Goal: Task Accomplishment & Management: Use online tool/utility

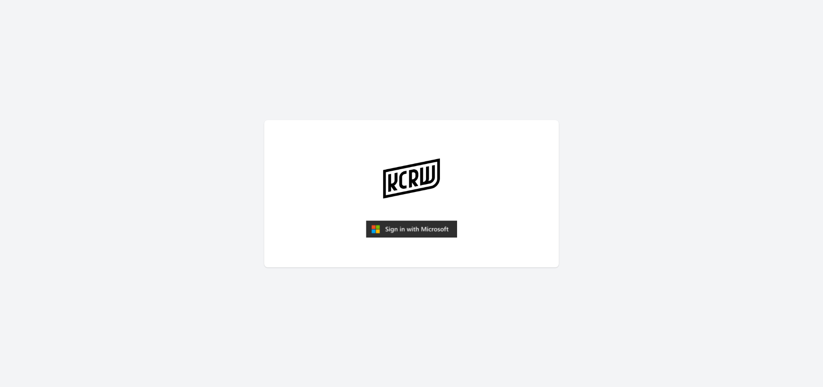
click at [436, 231] on img "submit" at bounding box center [411, 229] width 91 height 18
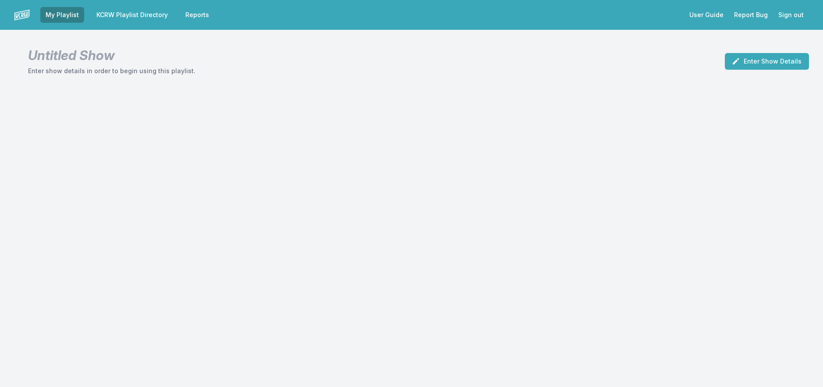
click at [120, 7] on nav "My Playlist KCRW Playlist Directory Reports User Guide Report Bug Sign out" at bounding box center [411, 15] width 823 height 30
click at [123, 15] on link "KCRW Playlist Directory" at bounding box center [132, 15] width 82 height 16
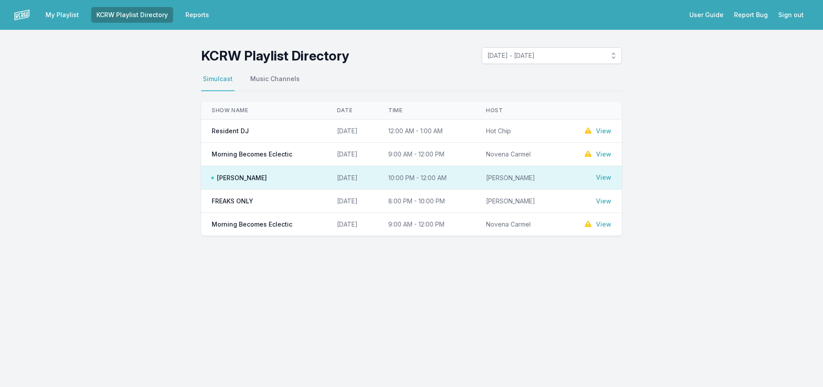
click at [600, 179] on link "View" at bounding box center [603, 177] width 15 height 9
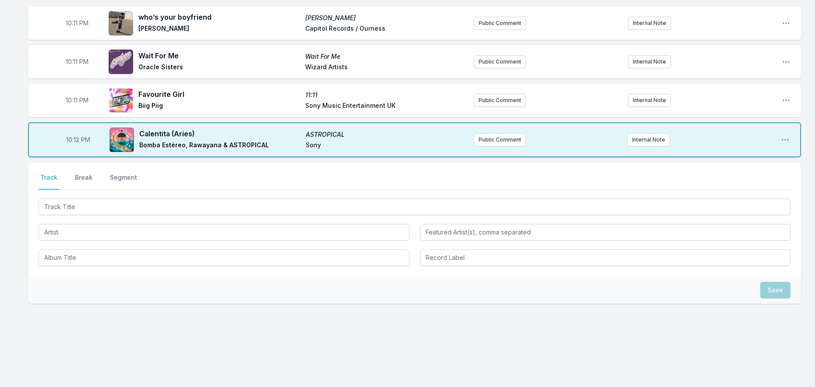
scroll to position [152, 0]
click at [123, 198] on div at bounding box center [415, 205] width 752 height 18
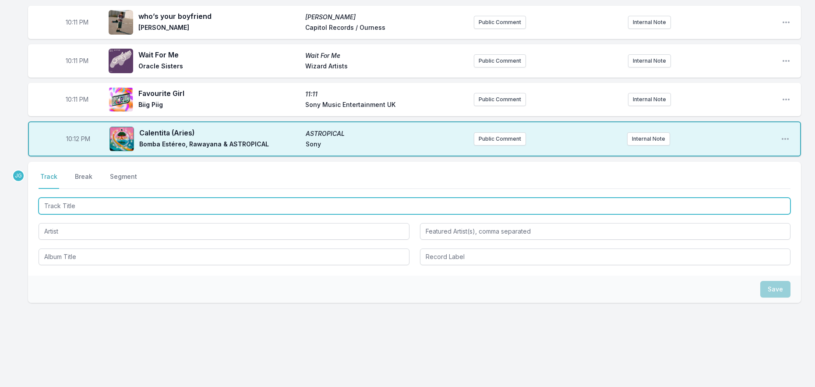
click at [122, 207] on input "Track Title" at bounding box center [415, 206] width 752 height 17
click at [122, 206] on input "Track Title" at bounding box center [415, 206] width 752 height 17
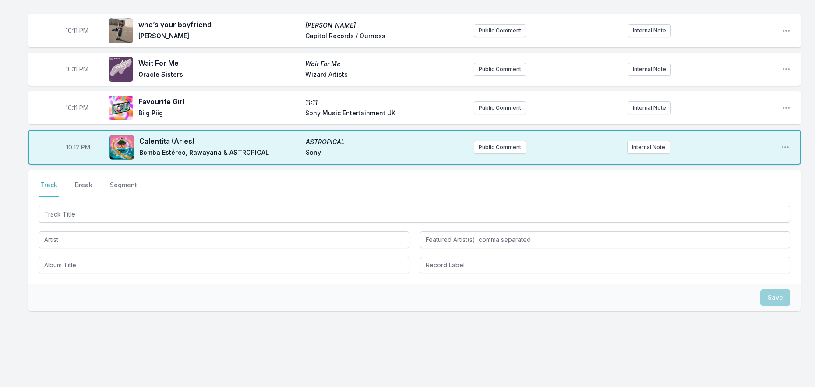
scroll to position [152, 0]
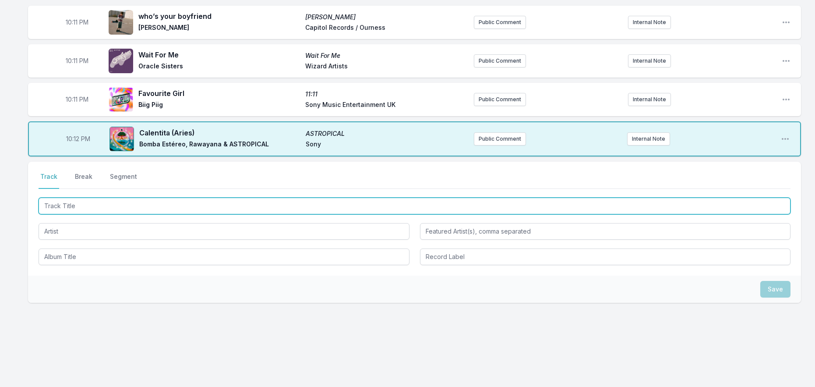
click at [134, 208] on input "Track Title" at bounding box center [415, 206] width 752 height 17
type input "Wanderlow"
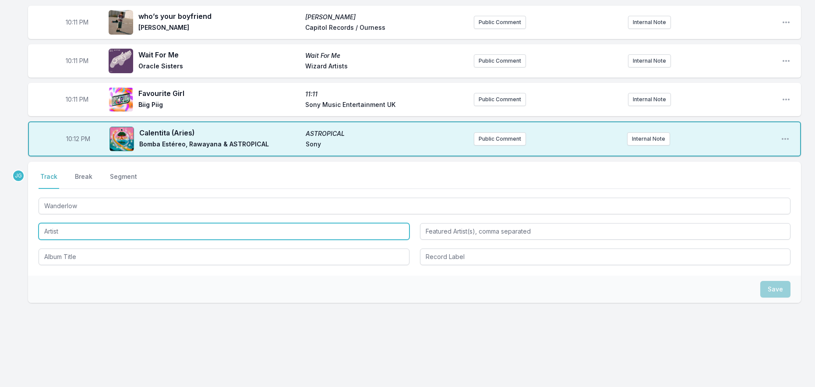
click at [98, 232] on input "Artist" at bounding box center [224, 231] width 371 height 17
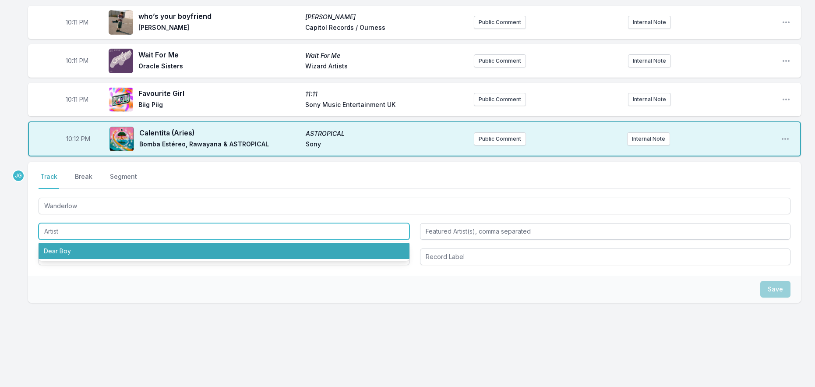
click at [89, 243] on li "Dear Boy" at bounding box center [224, 251] width 371 height 16
type input "Dear Boy"
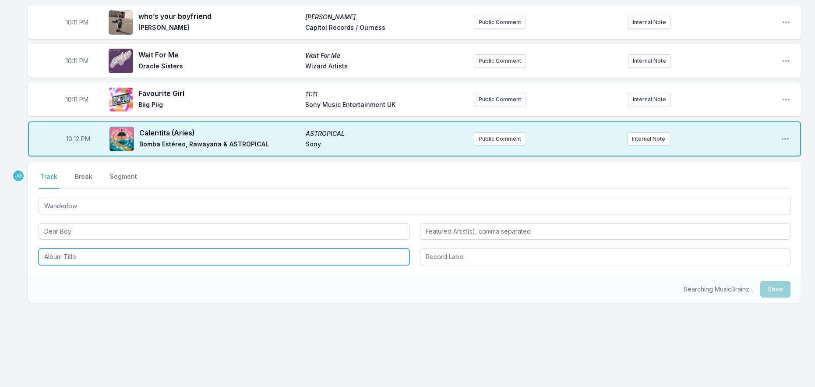
click at [85, 253] on input "Album Title" at bounding box center [224, 256] width 371 height 17
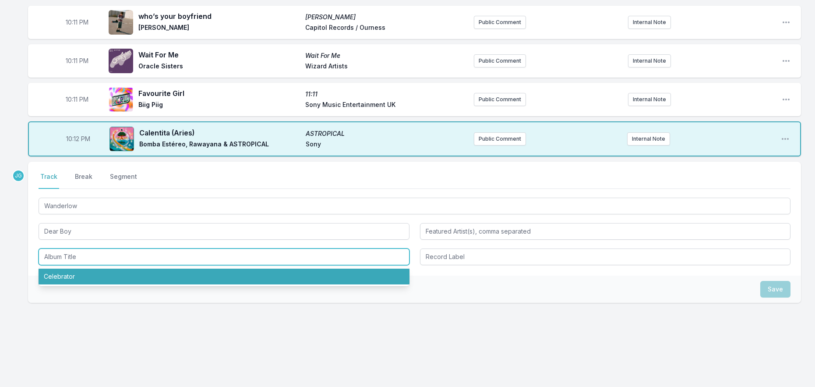
drag, startPoint x: 92, startPoint y: 277, endPoint x: 173, endPoint y: 279, distance: 80.6
click at [94, 277] on li "Celebrator" at bounding box center [224, 277] width 371 height 16
type input "Celebrator"
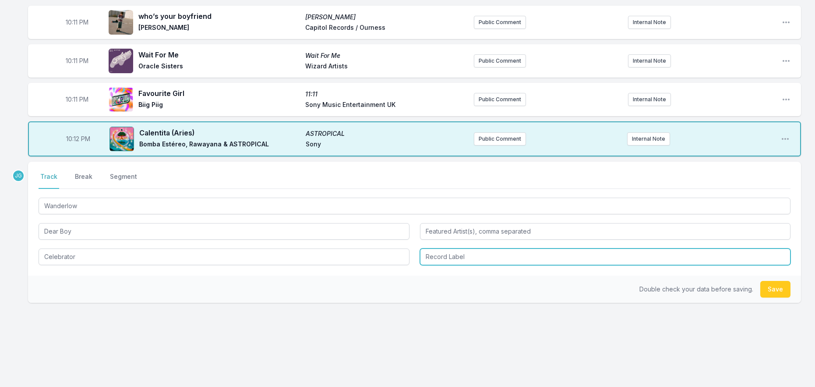
click at [453, 258] on input "Record Label" at bounding box center [605, 256] width 371 height 17
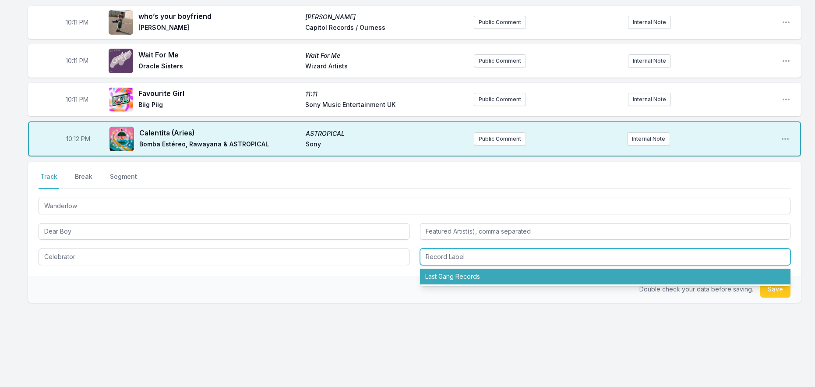
click at [452, 272] on li "Last Gang Records" at bounding box center [605, 277] width 371 height 16
type input "Last Gang Records"
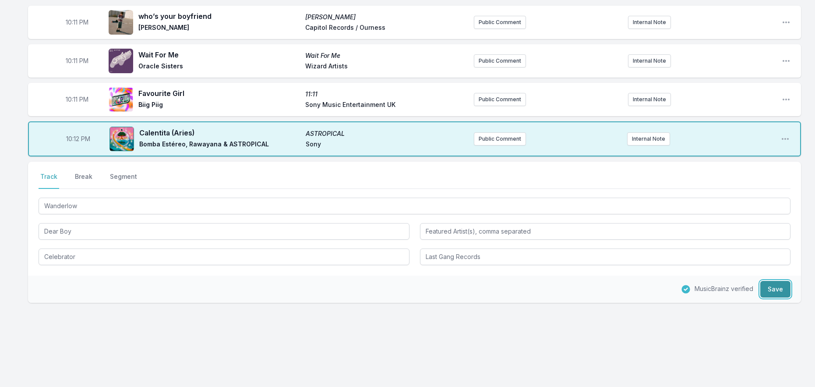
click at [779, 290] on button "Save" at bounding box center [775, 289] width 30 height 17
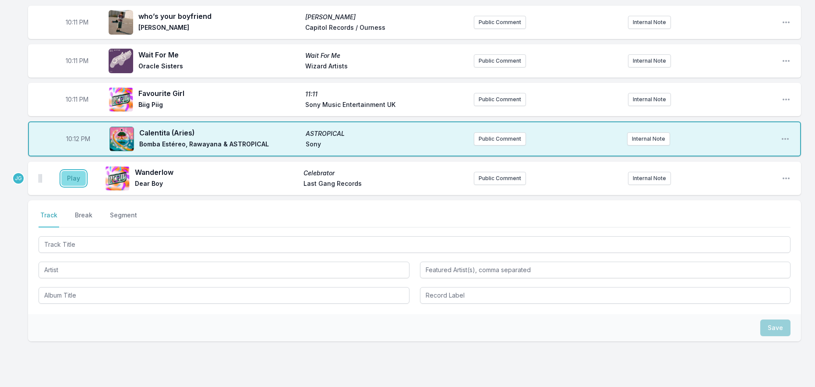
click at [78, 180] on button "Play" at bounding box center [73, 178] width 25 height 15
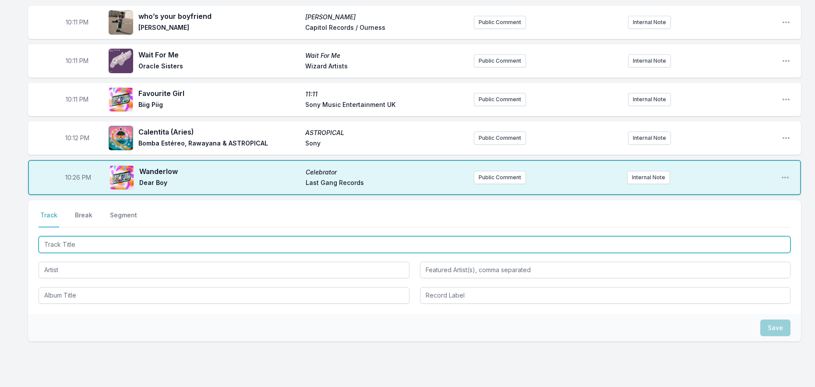
click at [74, 247] on input "Track Title" at bounding box center [415, 244] width 752 height 17
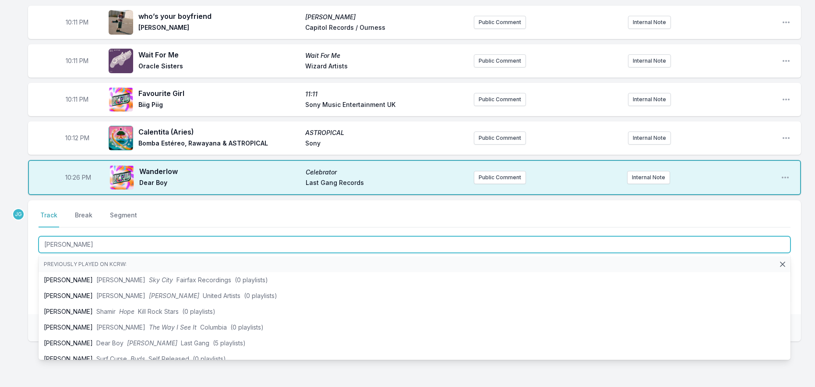
type input "Kelly Green"
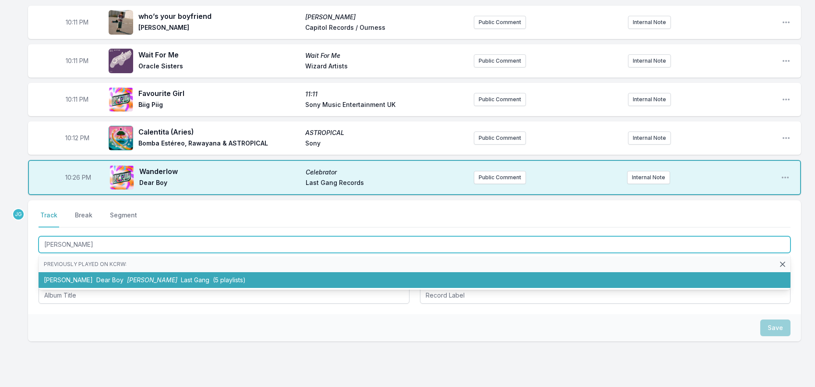
click at [65, 276] on li "Kelly Green Dear Boy Kelly Green Last Gang (5 playlists)" at bounding box center [415, 280] width 752 height 16
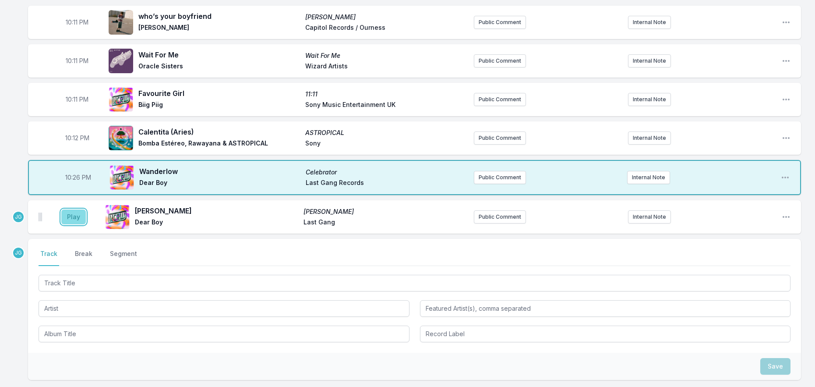
click at [81, 218] on button "Play" at bounding box center [73, 216] width 25 height 15
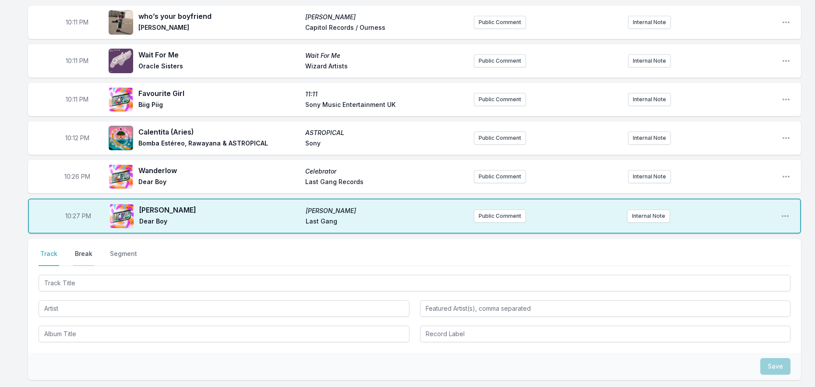
click at [76, 251] on button "Break" at bounding box center [83, 257] width 21 height 17
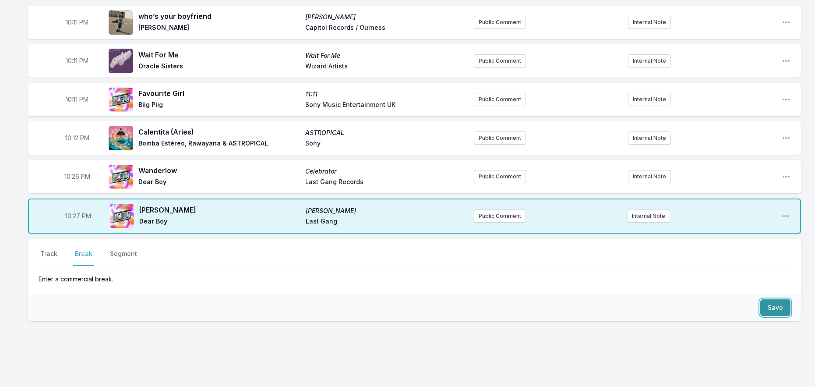
click at [768, 306] on button "Save" at bounding box center [775, 307] width 30 height 17
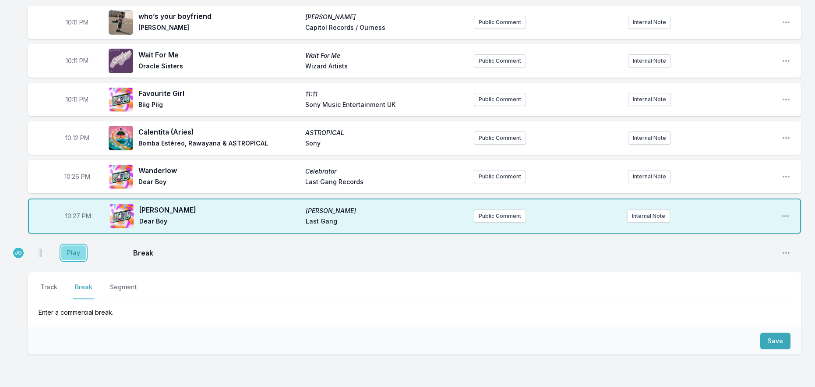
click at [72, 250] on button "Play" at bounding box center [73, 252] width 25 height 15
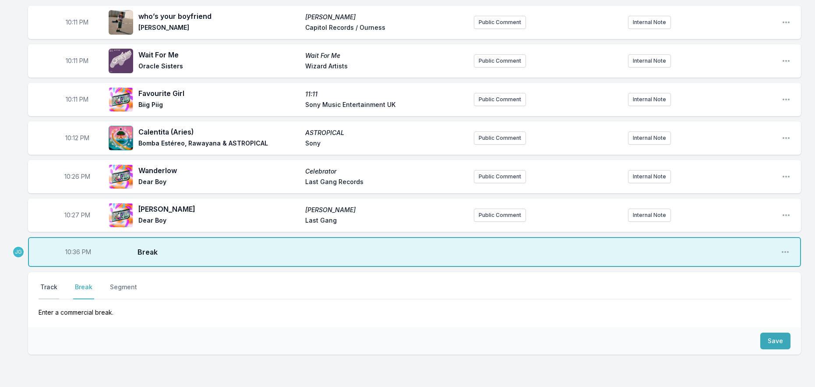
click at [49, 287] on button "Track" at bounding box center [49, 291] width 21 height 17
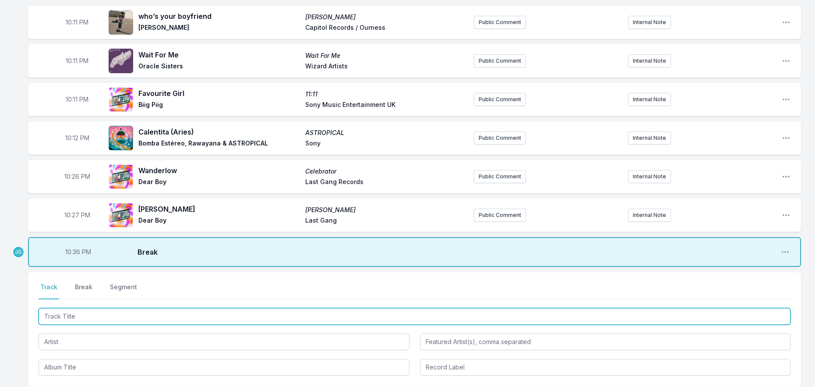
click at [70, 314] on input "Track Title" at bounding box center [415, 316] width 752 height 17
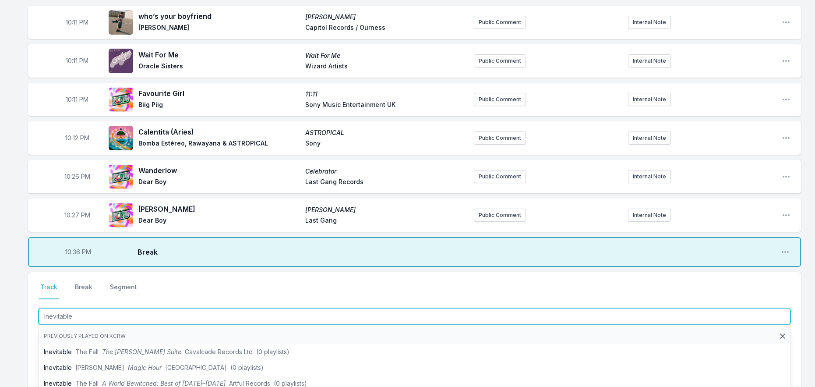
type input "Inevitable"
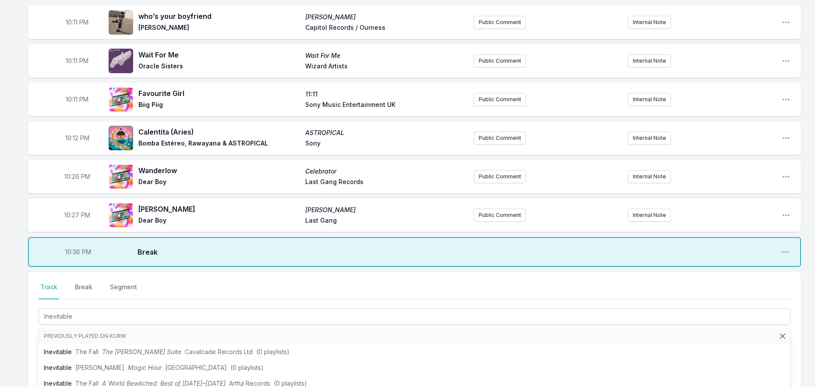
click at [28, 335] on div "Select a tab Track Break Segment Track Break Segment Inevitable Previously play…" at bounding box center [414, 329] width 773 height 114
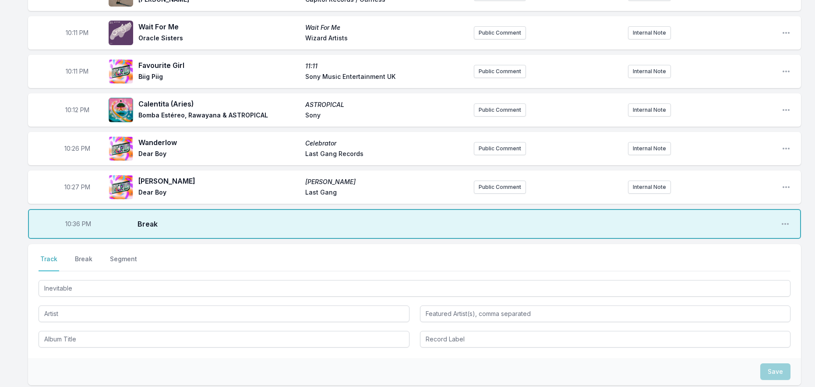
scroll to position [196, 0]
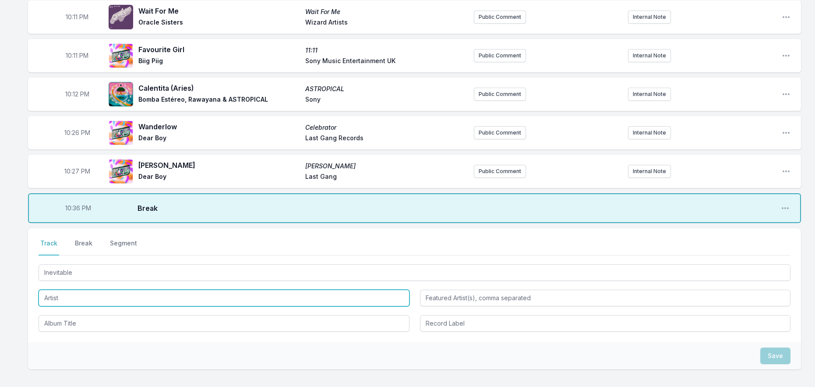
click at [72, 297] on input "Artist" at bounding box center [224, 298] width 371 height 17
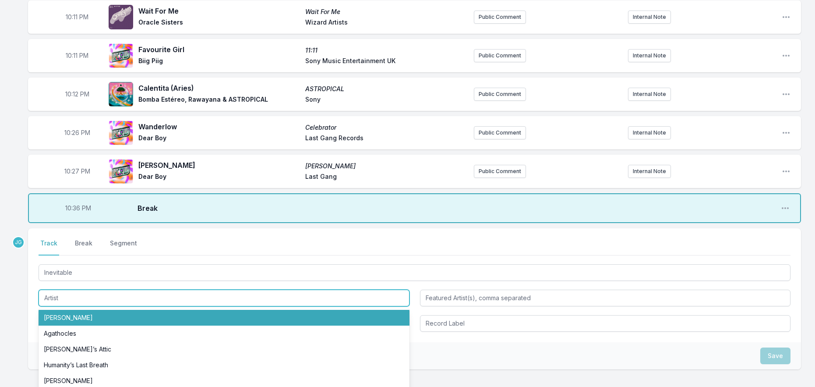
click at [70, 300] on input "Artist" at bounding box center [224, 298] width 371 height 17
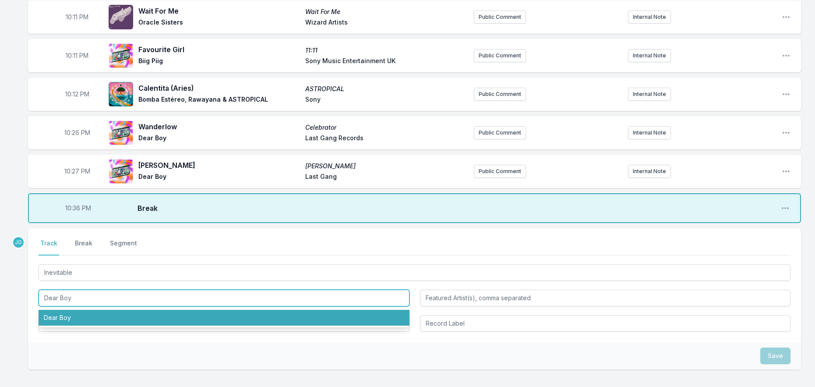
click at [66, 315] on li "Dear Boy" at bounding box center [224, 318] width 371 height 16
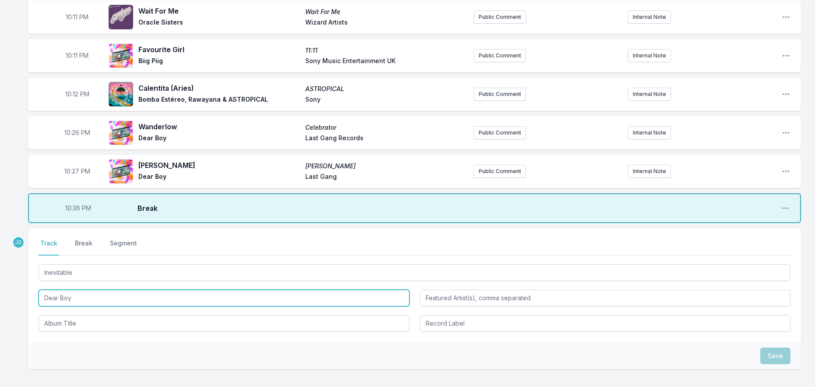
type input "Dear Boy"
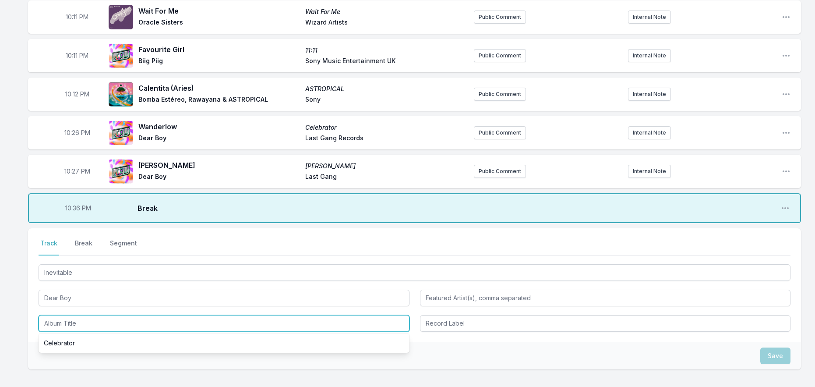
click at [73, 322] on input "Album Title" at bounding box center [224, 323] width 371 height 17
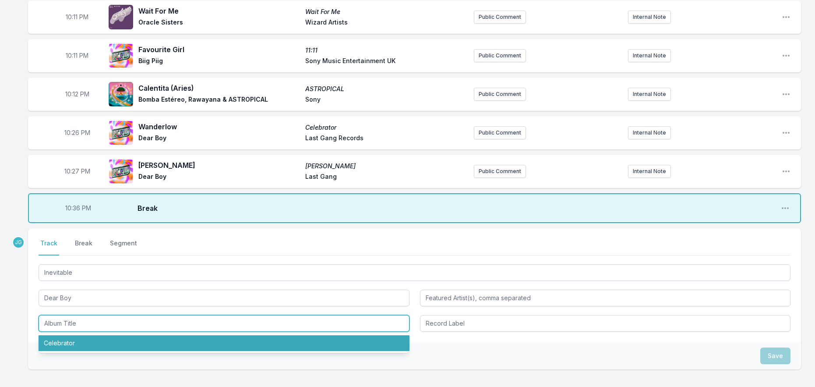
click at [79, 342] on li "Celebrator" at bounding box center [224, 343] width 371 height 16
type input "Celebrator"
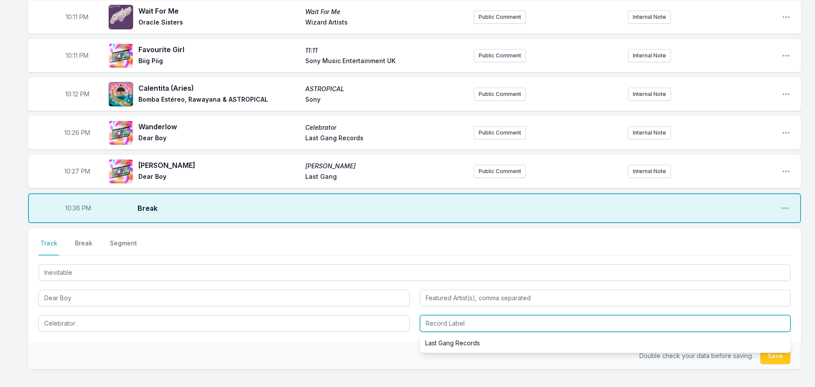
click at [451, 319] on input "Record Label" at bounding box center [605, 323] width 371 height 17
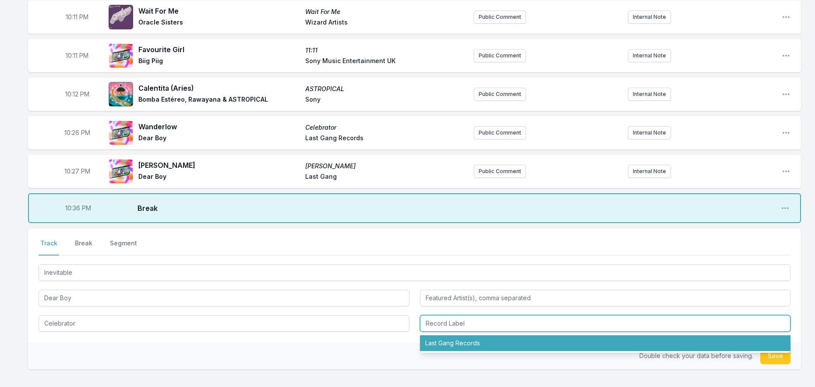
click at [449, 343] on li "Last Gang Records" at bounding box center [605, 343] width 371 height 16
type input "Last Gang Records"
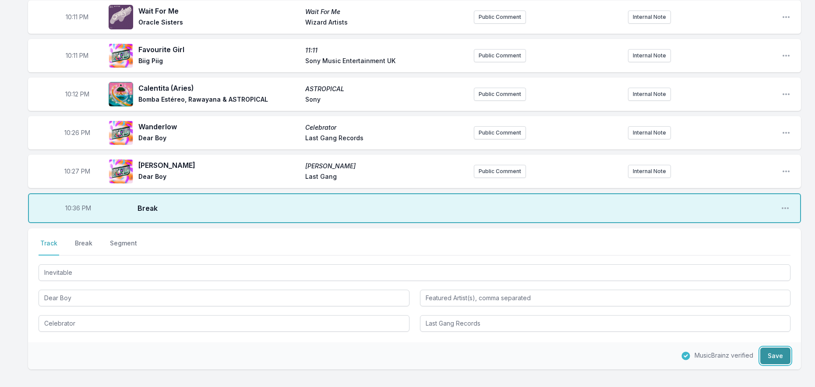
click at [778, 349] on button "Save" at bounding box center [775, 355] width 30 height 17
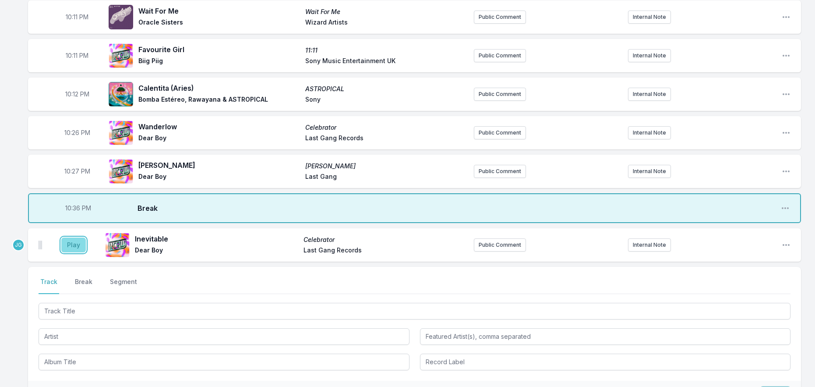
click at [71, 247] on button "Play" at bounding box center [73, 244] width 25 height 15
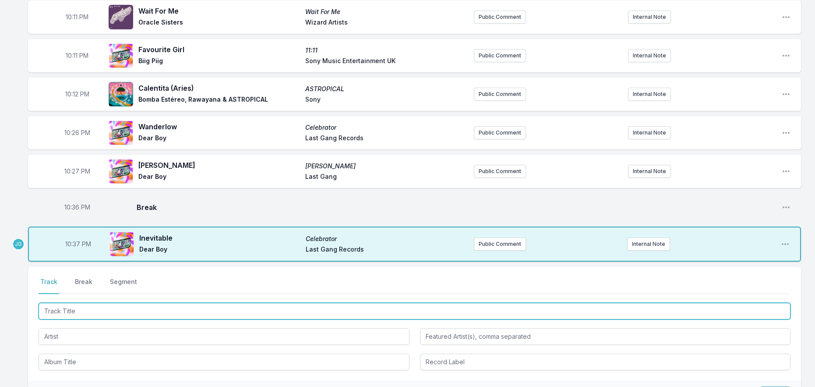
click at [83, 315] on input "Track Title" at bounding box center [415, 311] width 752 height 17
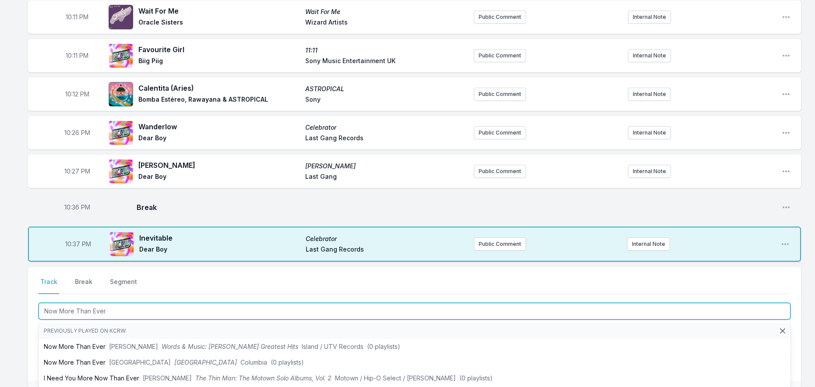
type input "Now More Than Ever"
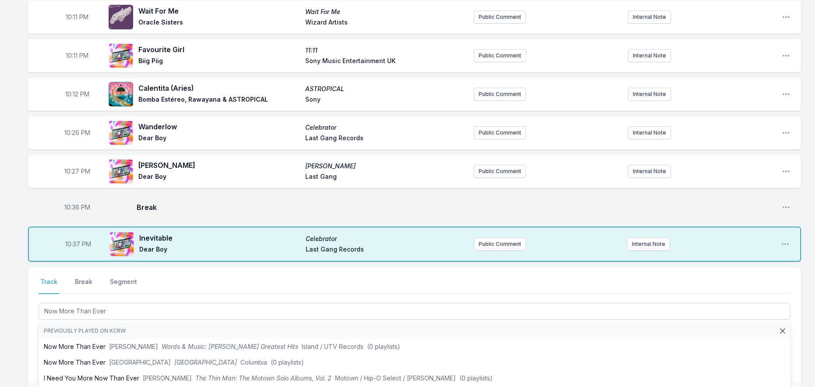
click at [21, 319] on div "10:10 PM Bounce House Switcheroo Gelli Haha Innovative Leisure Public Comment I…" at bounding box center [407, 191] width 815 height 602
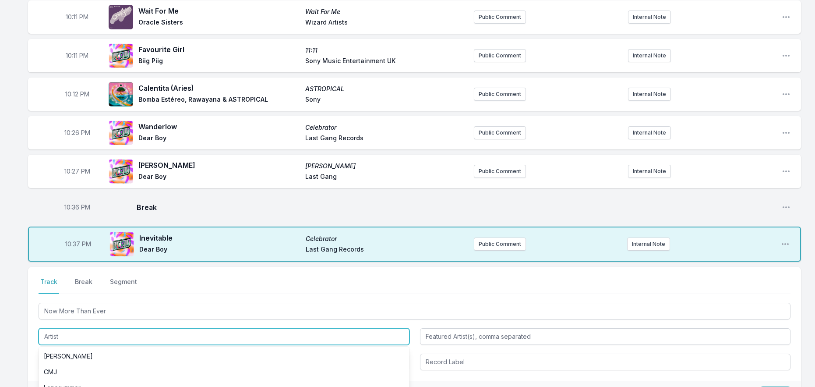
click at [50, 332] on input "Artist" at bounding box center [224, 336] width 371 height 17
type input "Dear Boy"
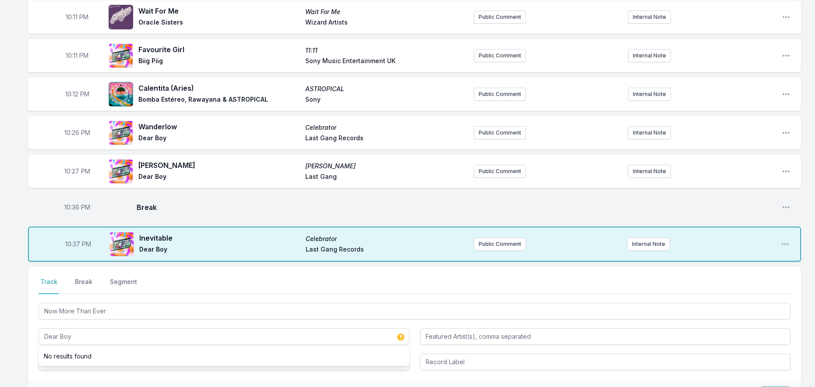
click at [30, 339] on div "Select a tab Track Break Segment Track Break Segment Now More Than Ever Dear Bo…" at bounding box center [414, 324] width 773 height 114
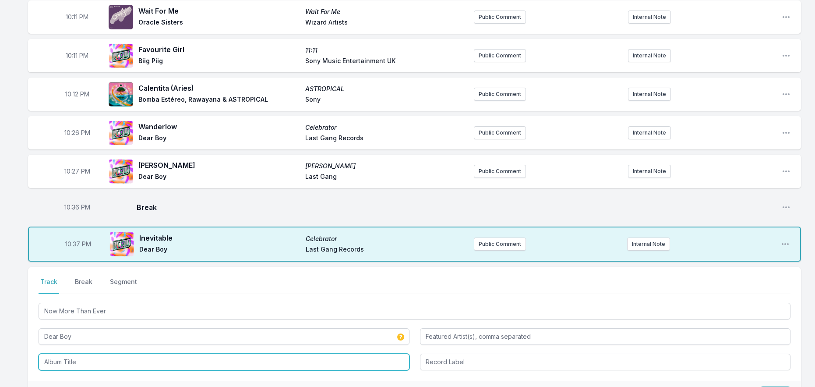
click at [40, 362] on input "Album Title" at bounding box center [224, 361] width 371 height 17
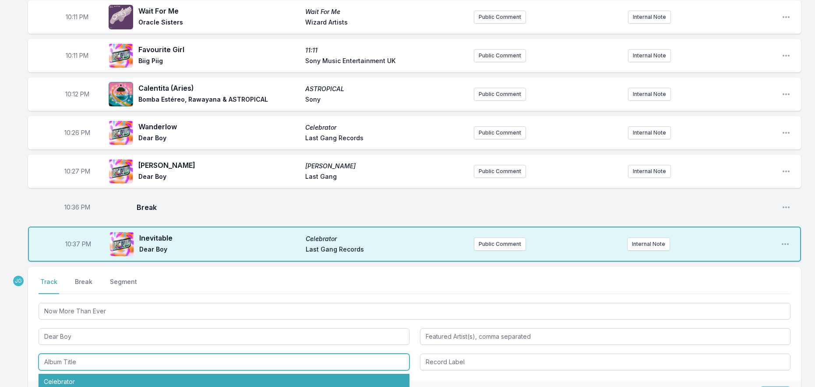
click at [58, 381] on li "Celebrator" at bounding box center [224, 382] width 371 height 16
type input "Celebrator"
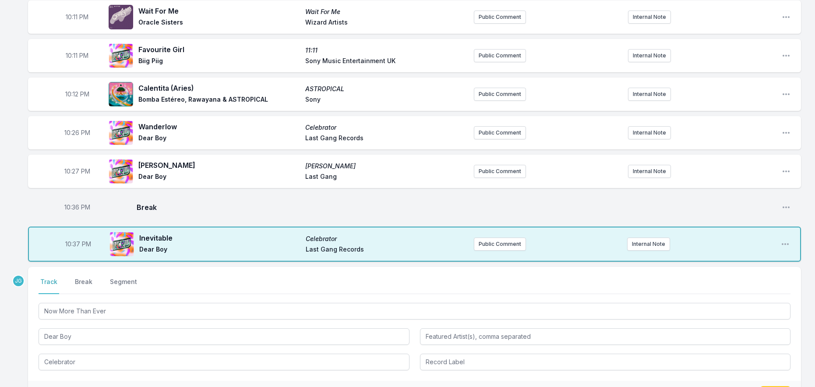
click at [447, 353] on div at bounding box center [605, 361] width 371 height 18
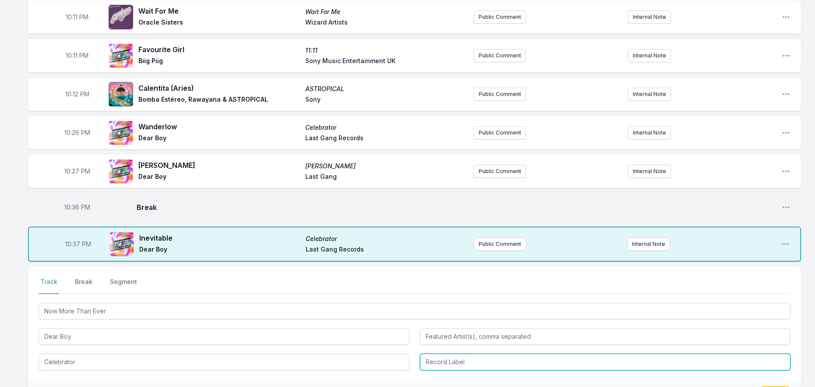
click at [442, 363] on input "Record Label" at bounding box center [605, 361] width 371 height 17
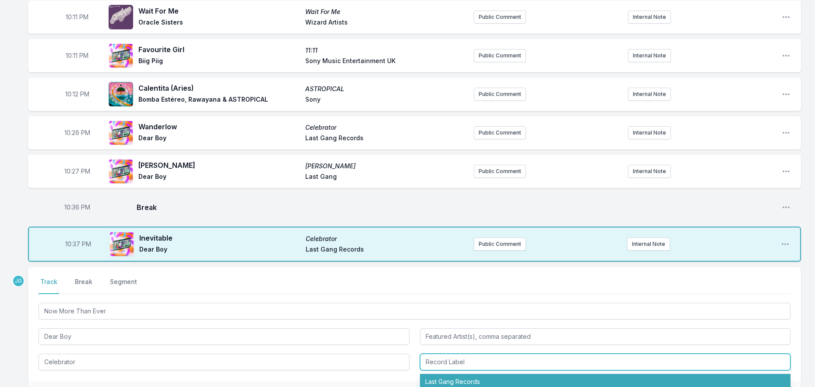
click at [452, 380] on li "Last Gang Records" at bounding box center [605, 382] width 371 height 16
type input "Last Gang Records"
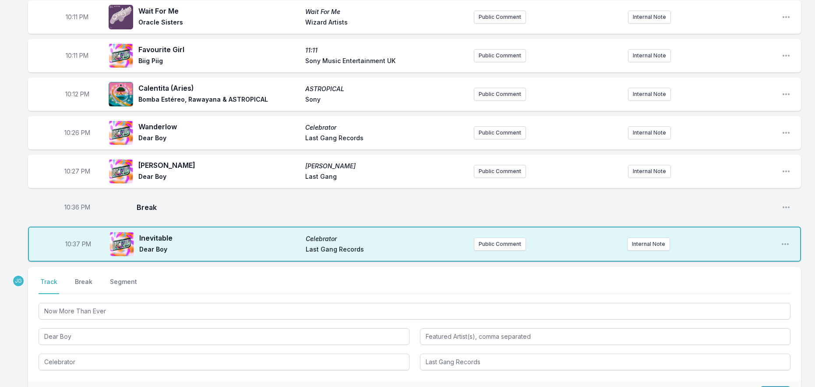
click at [417, 368] on div "Now More Than Ever Dear Boy Celebrator Last Gang Records" at bounding box center [415, 335] width 752 height 69
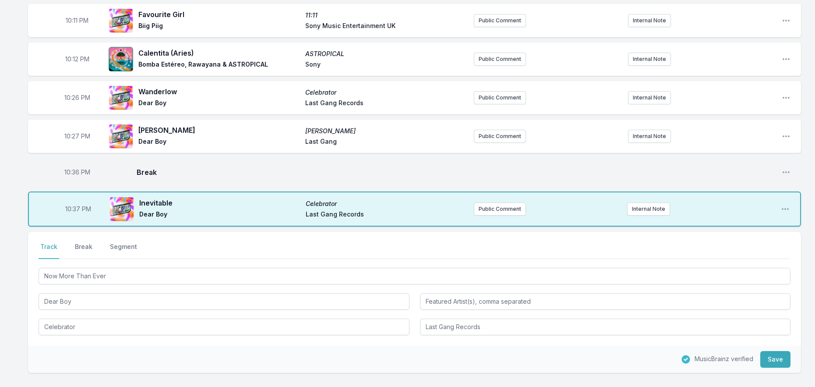
scroll to position [301, 0]
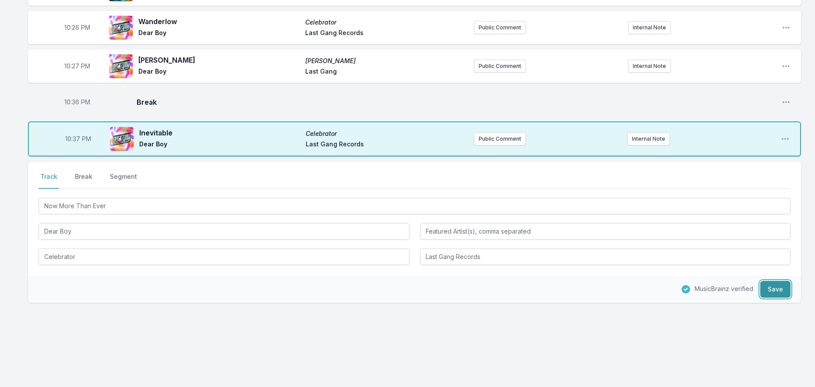
click at [772, 290] on button "Save" at bounding box center [775, 289] width 30 height 17
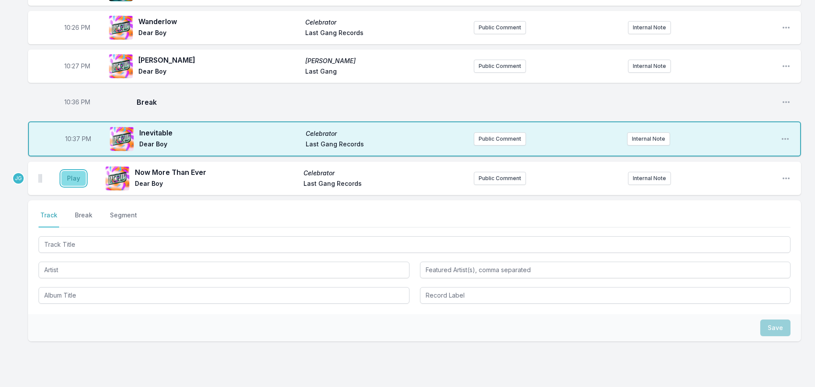
click at [77, 180] on button "Play" at bounding box center [73, 178] width 25 height 15
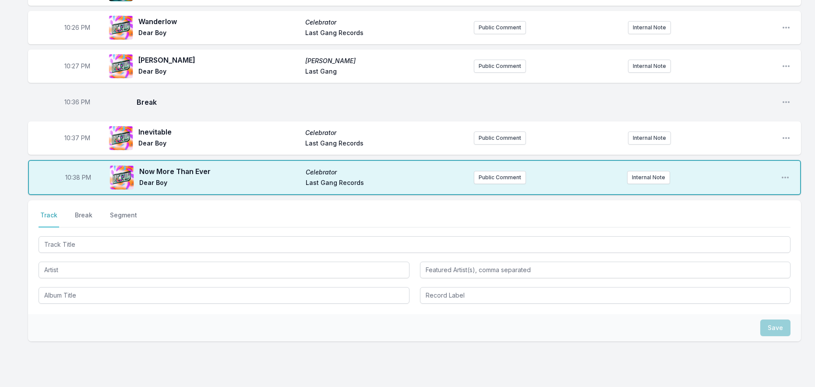
drag, startPoint x: 90, startPoint y: 215, endPoint x: 97, endPoint y: 215, distance: 7.0
click at [90, 215] on button "Break" at bounding box center [83, 219] width 21 height 17
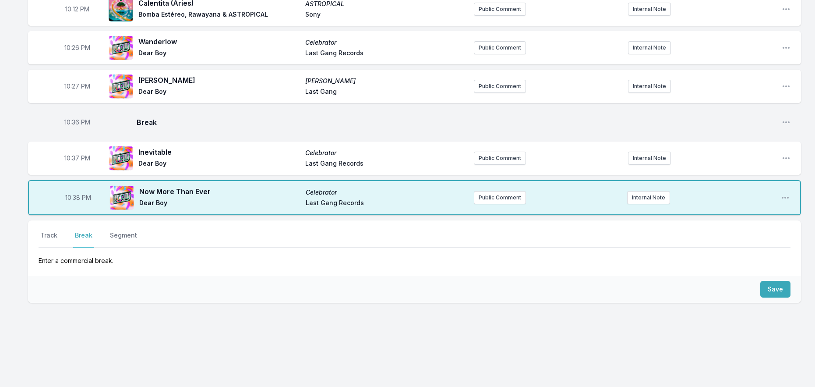
scroll to position [281, 0]
click at [772, 286] on button "Save" at bounding box center [775, 289] width 30 height 17
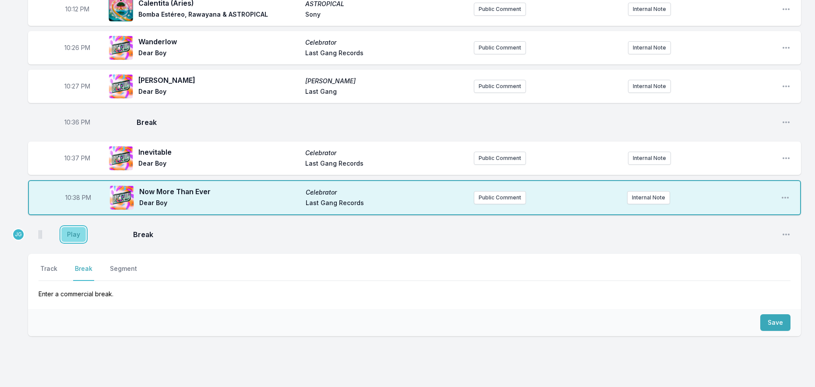
click at [70, 229] on button "Play" at bounding box center [73, 234] width 25 height 15
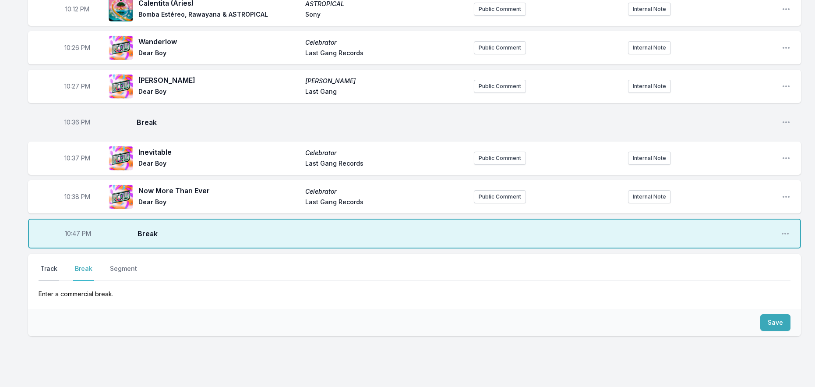
click at [49, 267] on button "Track" at bounding box center [49, 272] width 21 height 17
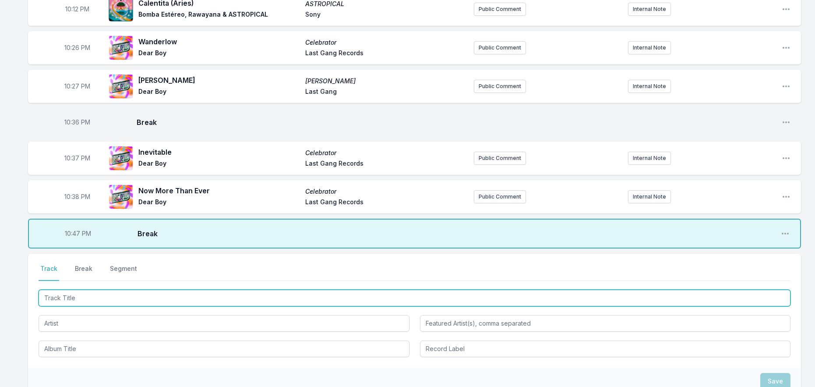
click at [67, 293] on input "Track Title" at bounding box center [415, 298] width 752 height 17
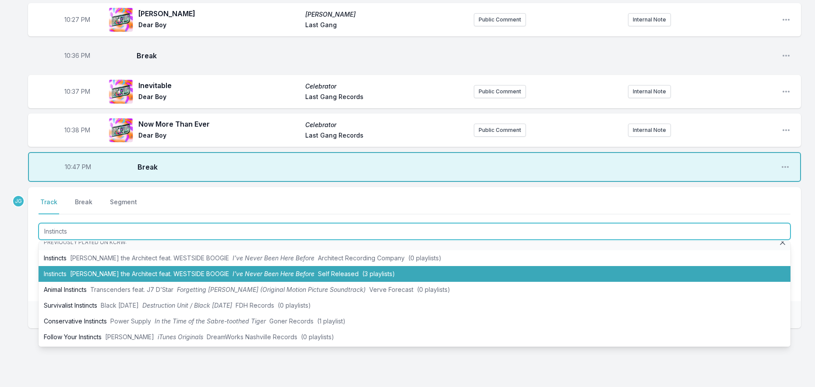
scroll to position [368, 0]
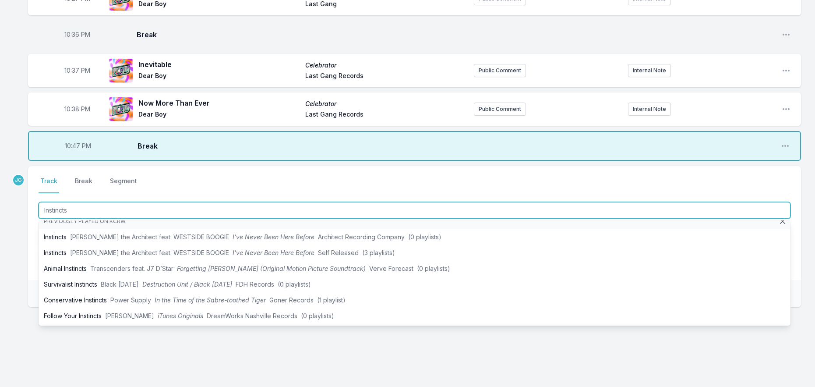
type input "Instincts"
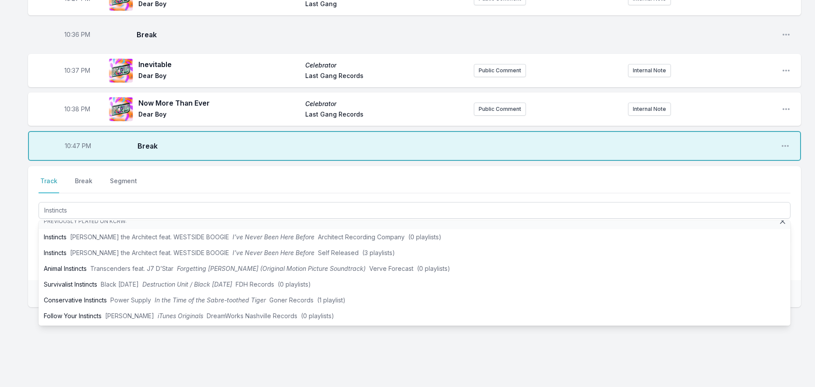
click at [23, 294] on div "10:10 PM Bounce House Switcheroo Gelli Haha Innovative Leisure Public Comment I…" at bounding box center [407, 54] width 815 height 674
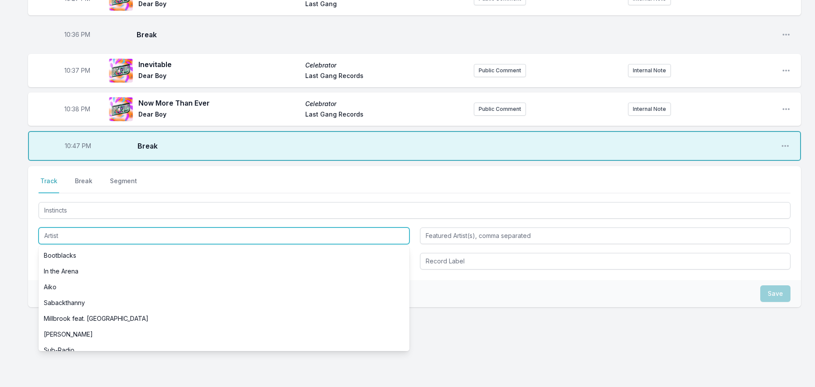
click at [80, 231] on input "Artist" at bounding box center [224, 235] width 371 height 17
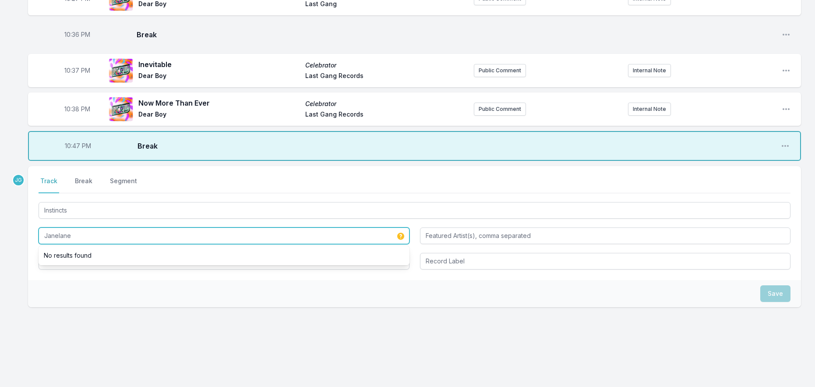
type input "Janelane"
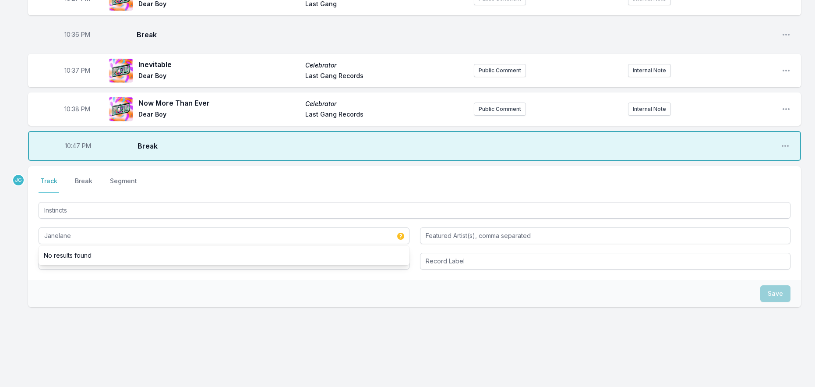
click at [31, 248] on div "Select a tab Track Break Segment Track Break Segment Instincts Janelane No resu…" at bounding box center [414, 223] width 773 height 114
click at [58, 262] on input "Album Title" at bounding box center [224, 261] width 371 height 17
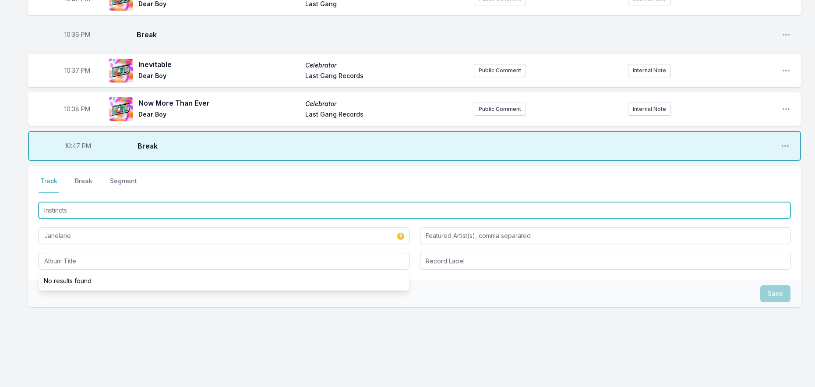
drag, startPoint x: 52, startPoint y: 209, endPoint x: 18, endPoint y: 208, distance: 33.3
click at [18, 208] on div "10:10 PM Bounce House Switcheroo Gelli Haha Innovative Leisure Public Comment I…" at bounding box center [407, 54] width 815 height 674
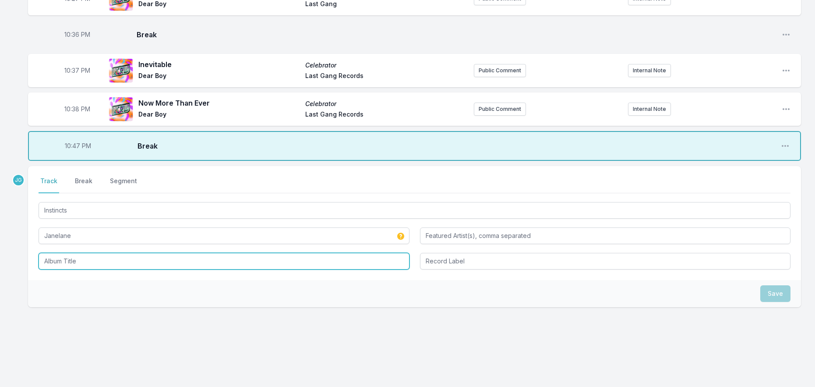
click at [64, 263] on input "Album Title" at bounding box center [224, 261] width 371 height 17
paste input "Instincts"
type input "Instincts"
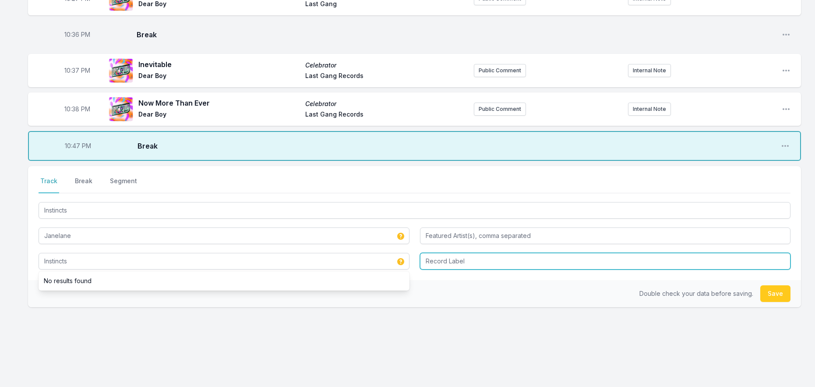
click at [463, 266] on input "Record Label" at bounding box center [605, 261] width 371 height 17
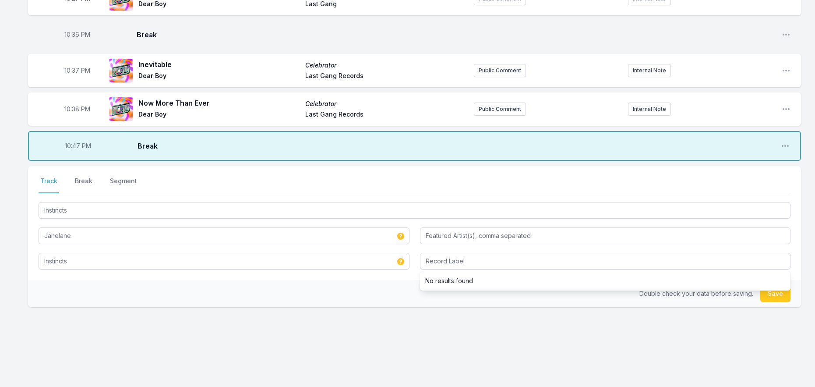
click at [342, 287] on div "Double check your data before saving. Save" at bounding box center [414, 293] width 773 height 27
click at [770, 297] on button "Save" at bounding box center [775, 293] width 30 height 17
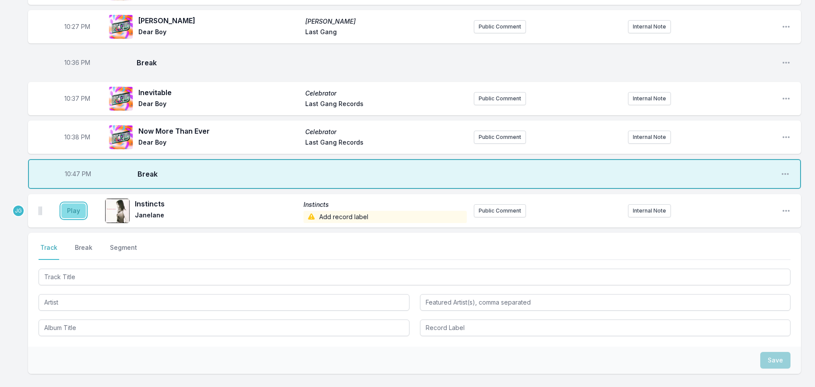
click at [81, 213] on button "Play" at bounding box center [73, 210] width 25 height 15
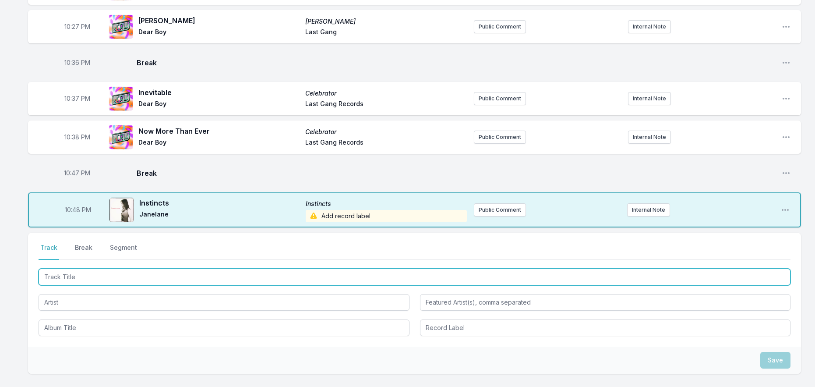
click at [83, 276] on input "Track Title" at bounding box center [415, 277] width 752 height 17
click at [85, 276] on input "Track Title" at bounding box center [415, 277] width 752 height 17
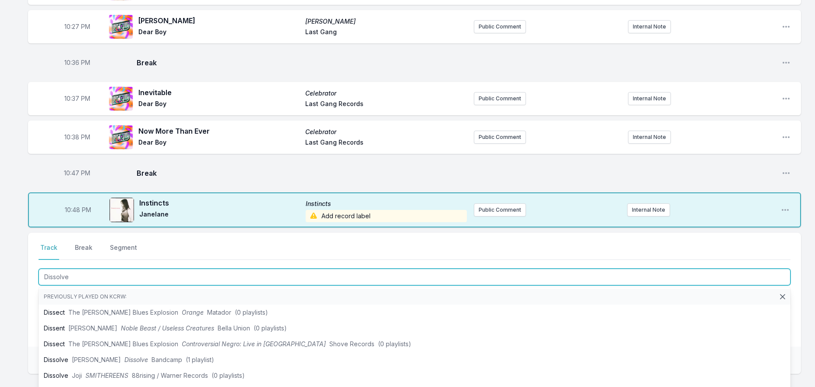
type input "Dissolved"
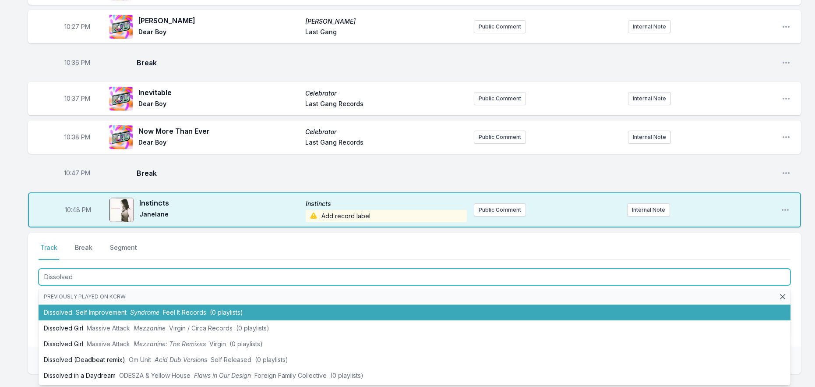
click at [114, 318] on li "Dissolved Self Improvement Syndrome Feel It Records (0 playlists)" at bounding box center [415, 312] width 752 height 16
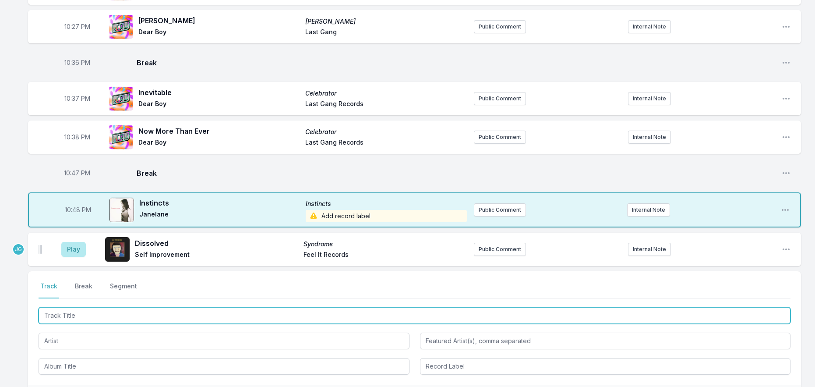
click at [82, 314] on input "Track Title" at bounding box center [415, 315] width 752 height 17
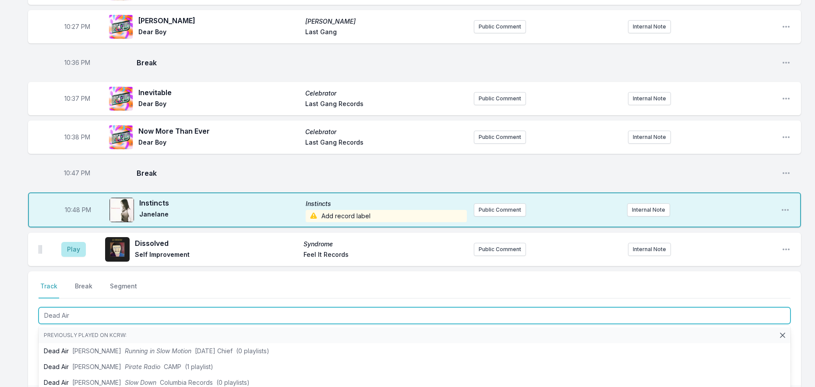
type input "Dead Air"
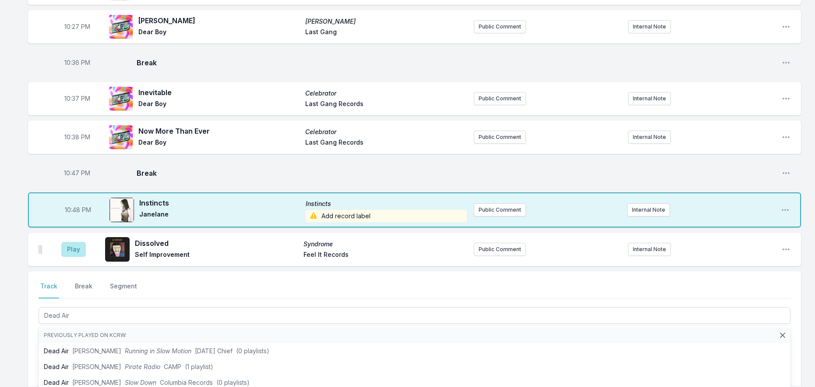
click at [19, 322] on div "Missing Data Some of your tracks are missing record label information. This inf…" at bounding box center [407, 106] width 815 height 779
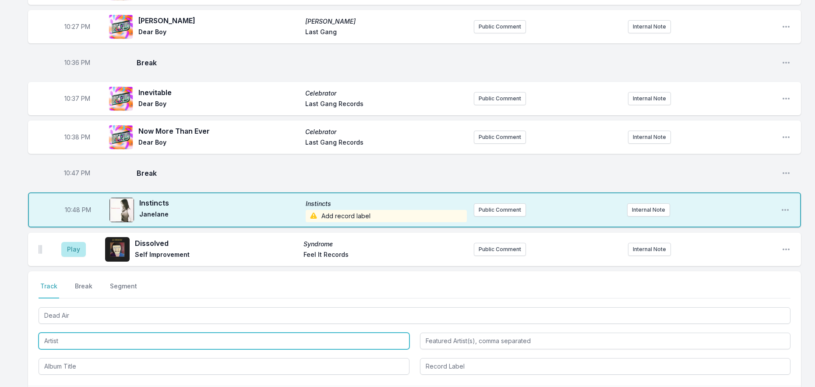
click at [51, 338] on input "Artist" at bounding box center [224, 340] width 371 height 17
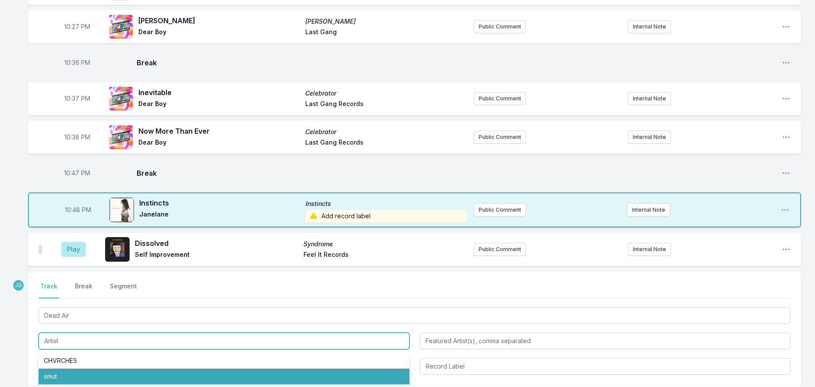
click at [55, 374] on li "smut" at bounding box center [224, 376] width 371 height 16
type input "smut"
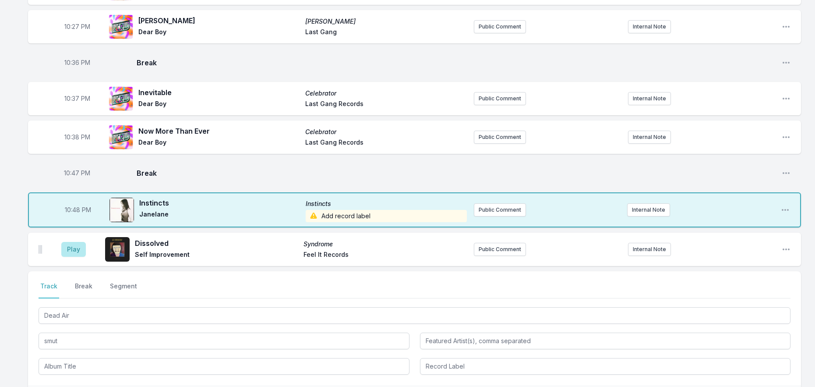
click at [29, 357] on div "Select a tab Track Break Segment Track Break Segment Dead Air smut" at bounding box center [414, 328] width 773 height 114
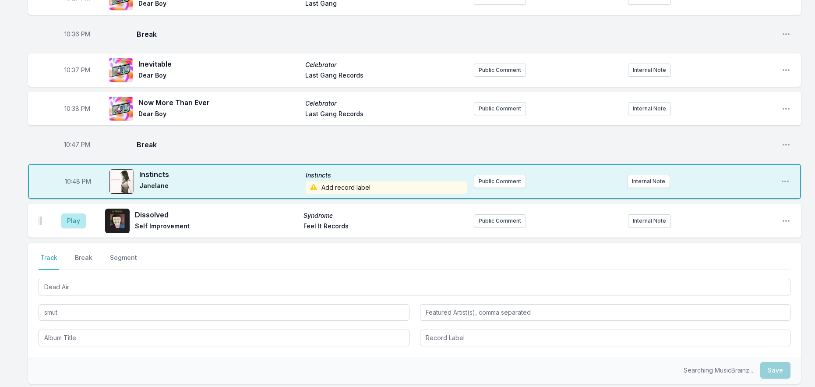
scroll to position [412, 0]
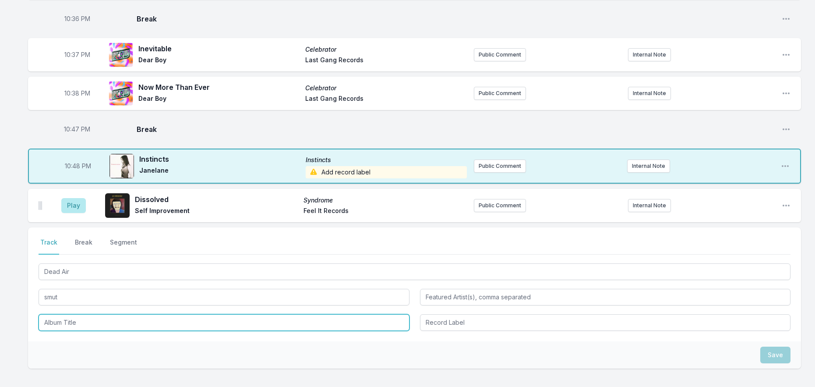
click at [70, 322] on input "Album Title" at bounding box center [224, 322] width 371 height 17
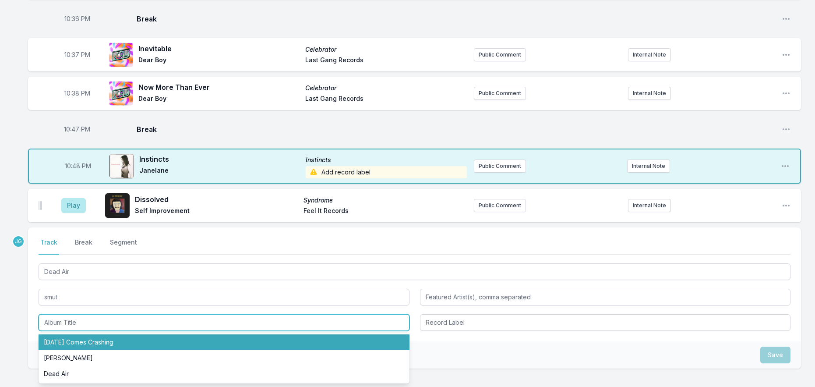
click at [74, 341] on li "Tomorrow Comes Crashing" at bounding box center [224, 342] width 371 height 16
type input "Tomorrow Comes Crashing"
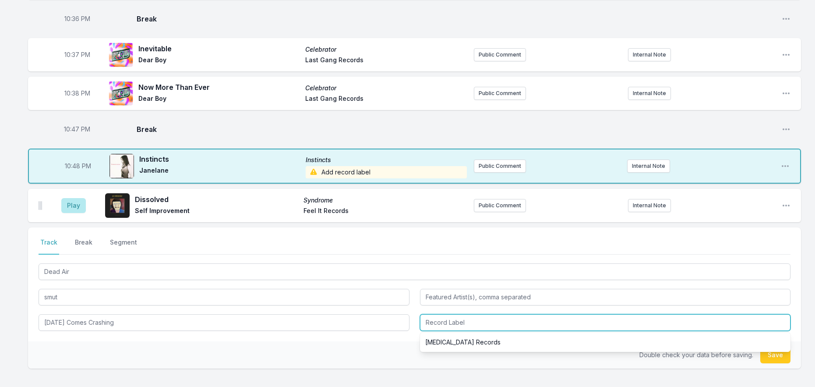
click at [437, 327] on input "Record Label" at bounding box center [605, 322] width 371 height 17
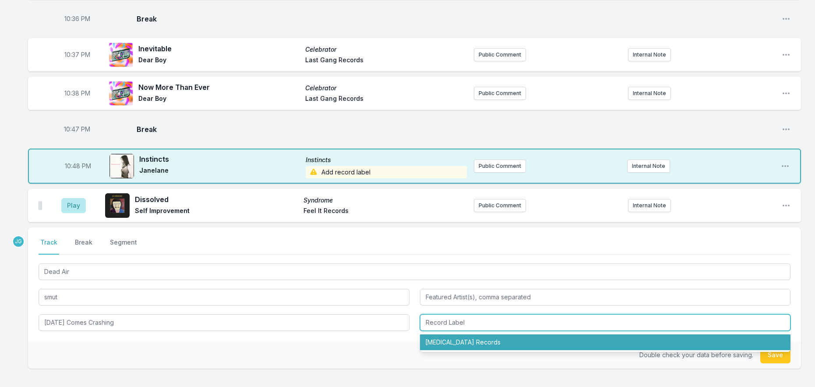
click at [441, 338] on li "Bayonet Records" at bounding box center [605, 342] width 371 height 16
type input "Bayonet Records"
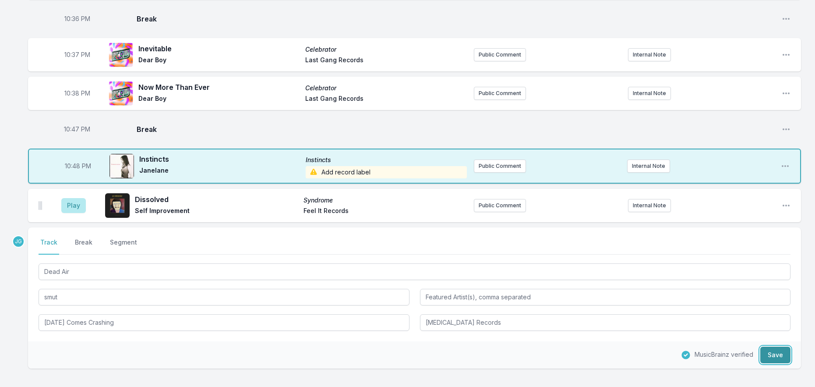
click at [779, 355] on button "Save" at bounding box center [775, 354] width 30 height 17
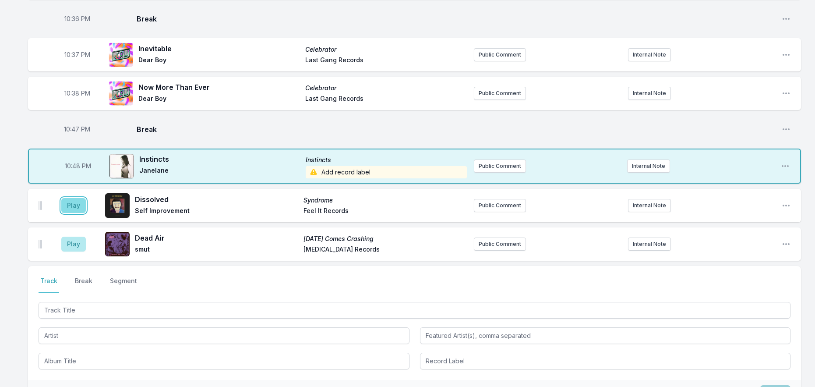
click at [78, 207] on button "Play" at bounding box center [73, 205] width 25 height 15
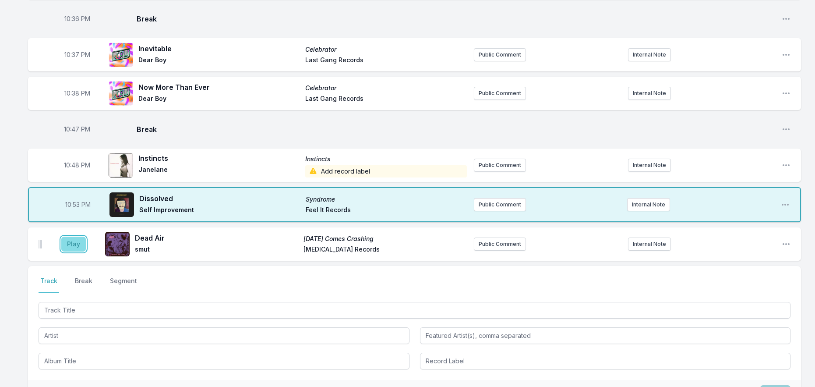
click at [75, 244] on button "Play" at bounding box center [73, 244] width 25 height 15
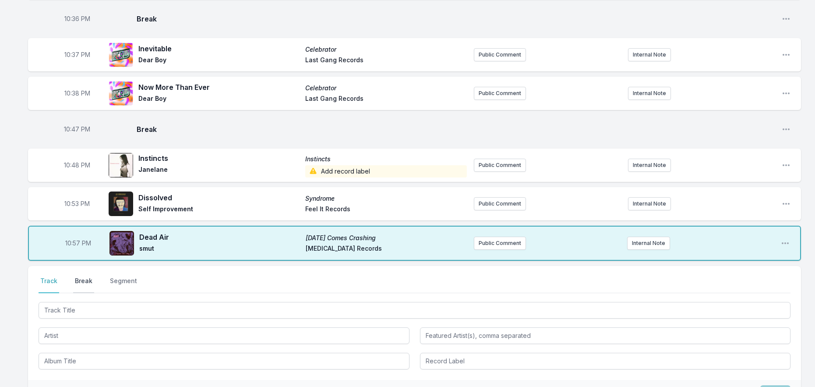
click at [83, 279] on button "Break" at bounding box center [83, 284] width 21 height 17
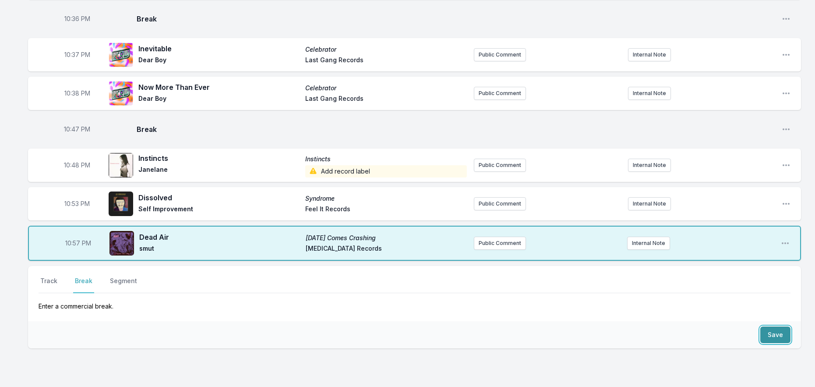
click at [761, 336] on button "Save" at bounding box center [775, 334] width 30 height 17
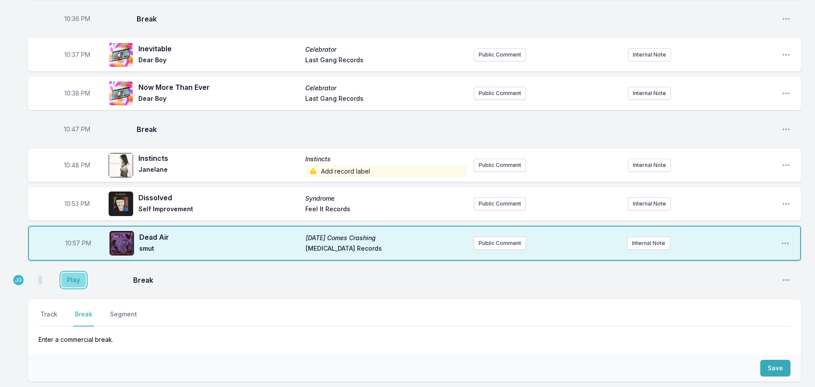
click at [71, 279] on button "Play" at bounding box center [73, 279] width 25 height 15
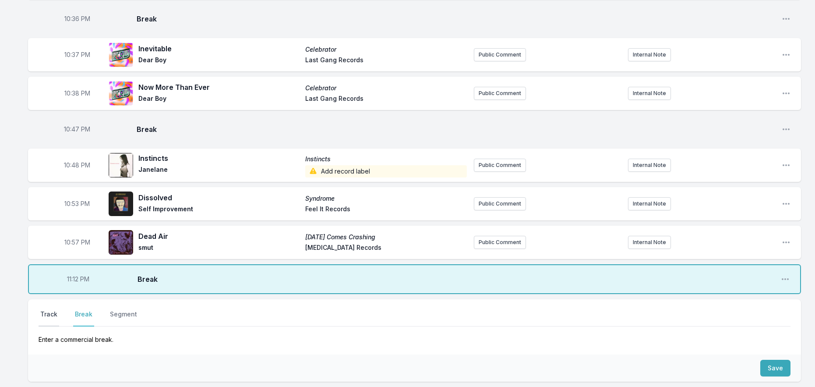
click at [52, 314] on button "Track" at bounding box center [49, 318] width 21 height 17
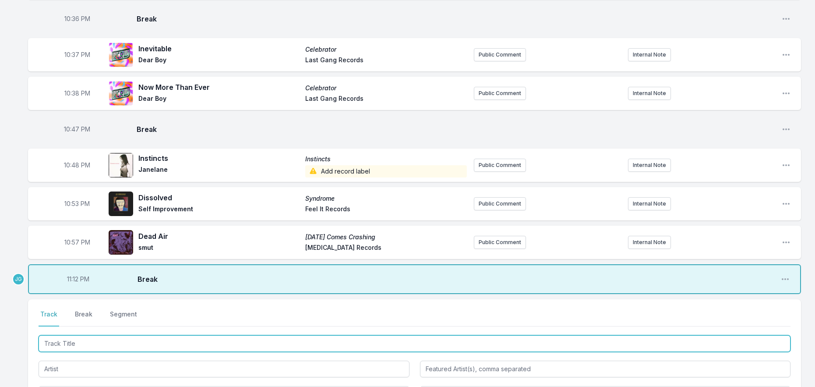
click at [69, 343] on input "Track Title" at bounding box center [415, 343] width 752 height 17
click at [82, 345] on input "What Is The Rason" at bounding box center [415, 343] width 752 height 17
click at [85, 343] on input "What Is The Rason" at bounding box center [415, 343] width 752 height 17
type input "What Is The Reason"
click at [126, 343] on input "What Is The Reason" at bounding box center [415, 343] width 752 height 17
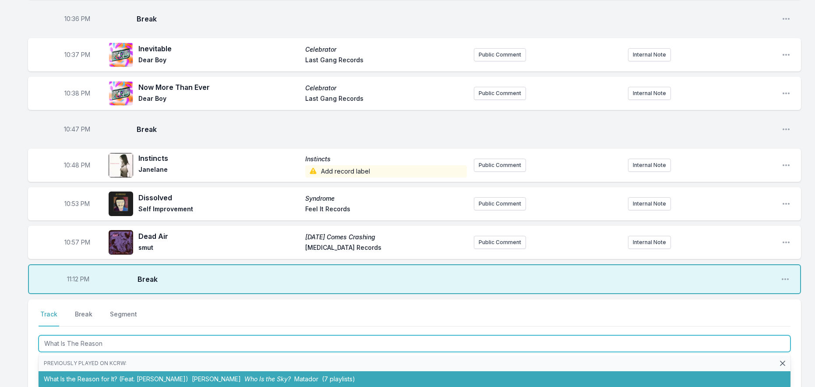
click at [124, 380] on li "What Is the Reason for It? (Feat. Hayley Williams) David Byrne Who Is the Sky? …" at bounding box center [415, 379] width 752 height 16
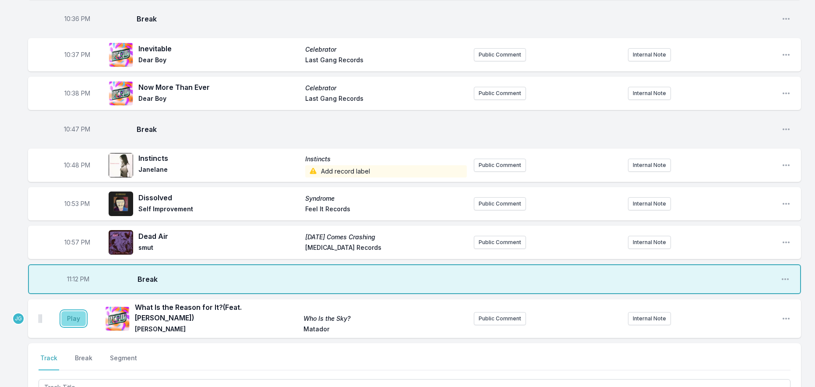
click at [77, 321] on button "Play" at bounding box center [73, 318] width 25 height 15
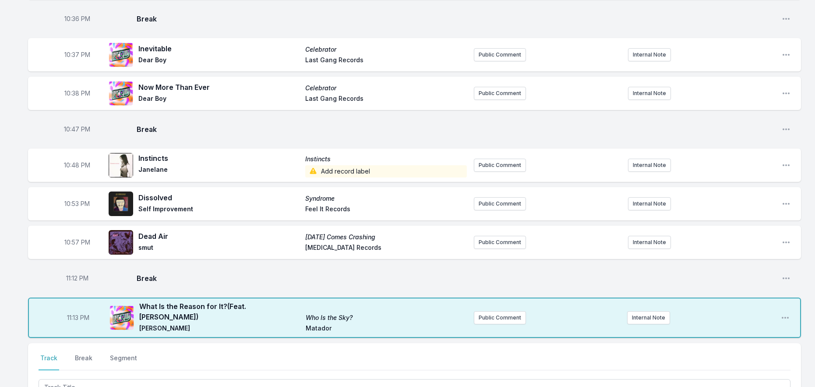
scroll to position [544, 0]
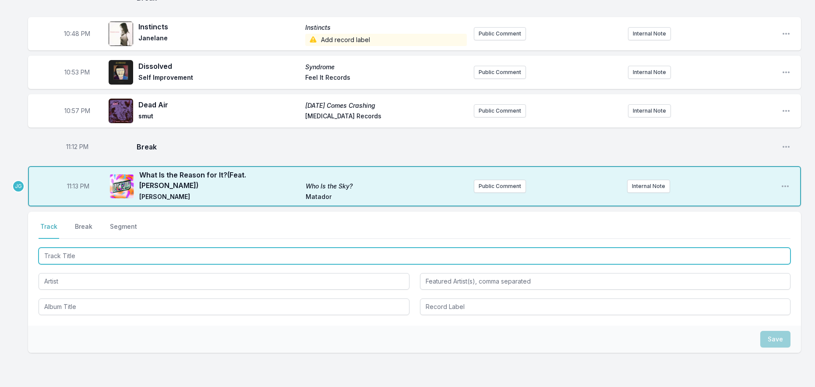
click at [114, 254] on input "Track Title" at bounding box center [415, 255] width 752 height 17
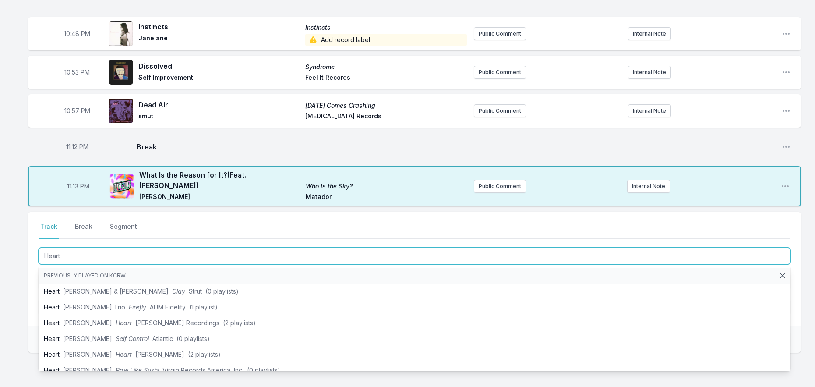
type input "Heartt"
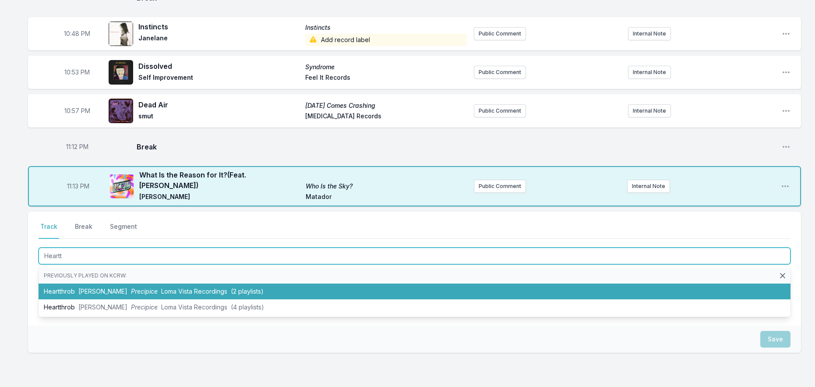
click at [157, 290] on li "Heartthrob Indigo De Souza Precipice Loma Vista Recordings (2 playlists)" at bounding box center [415, 291] width 752 height 16
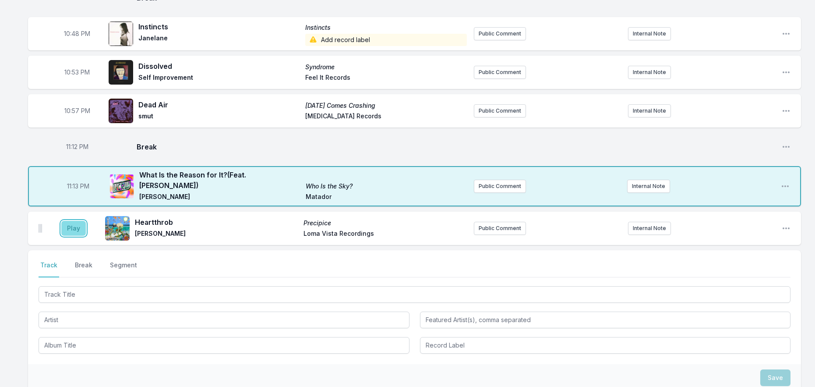
click at [76, 230] on button "Play" at bounding box center [73, 228] width 25 height 15
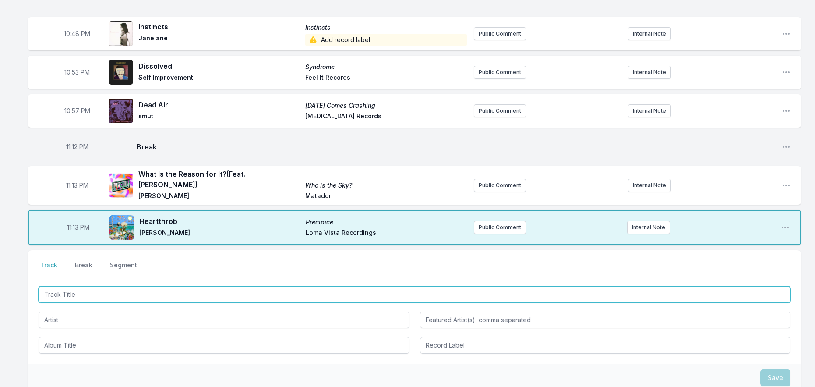
click at [76, 294] on input "Track Title" at bounding box center [415, 294] width 752 height 17
type input "Loser"
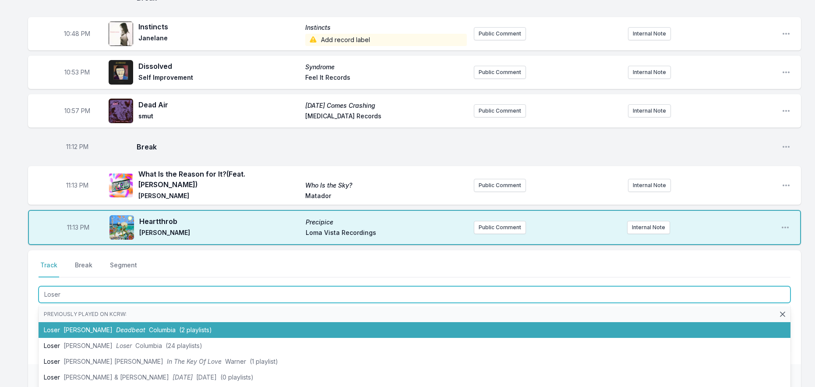
click at [67, 328] on span "Tame Impala" at bounding box center [88, 329] width 49 height 7
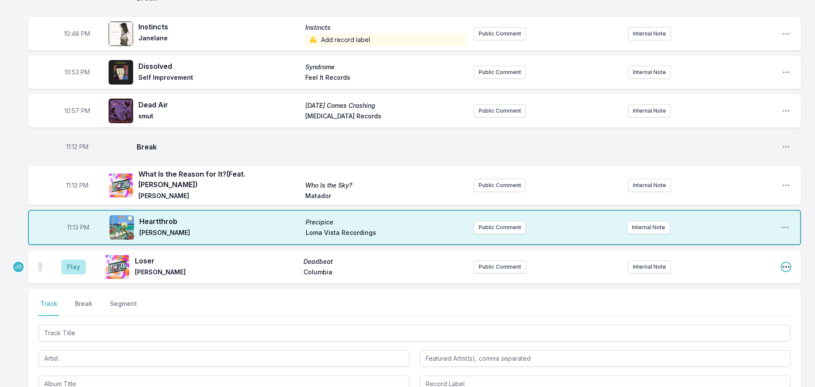
click at [787, 263] on icon "Open playlist item options" at bounding box center [786, 266] width 9 height 9
click at [711, 316] on button "Delete Entry" at bounding box center [742, 316] width 98 height 16
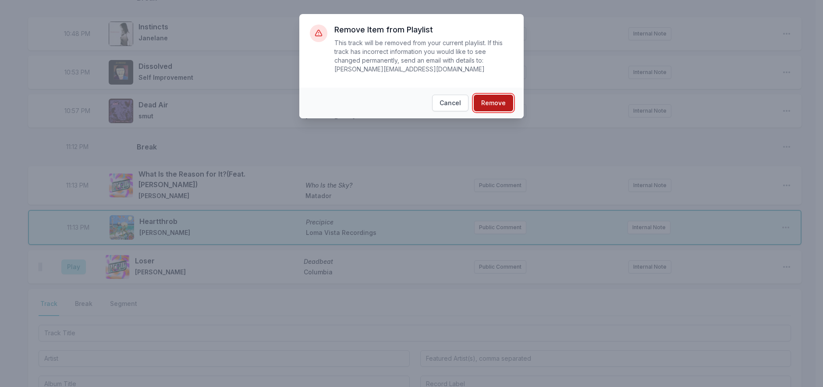
click at [486, 95] on button "Remove" at bounding box center [493, 103] width 39 height 17
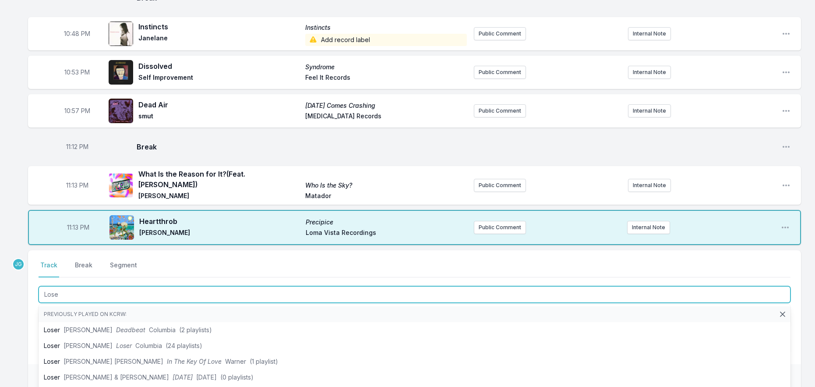
type input "Lose"
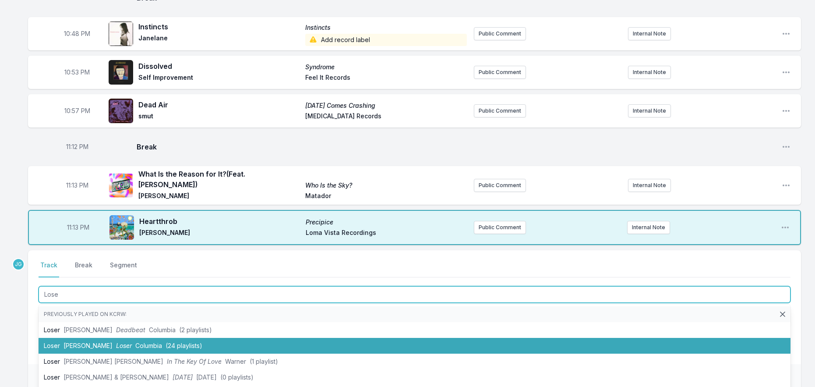
click at [69, 347] on span "Tame Impala" at bounding box center [88, 345] width 49 height 7
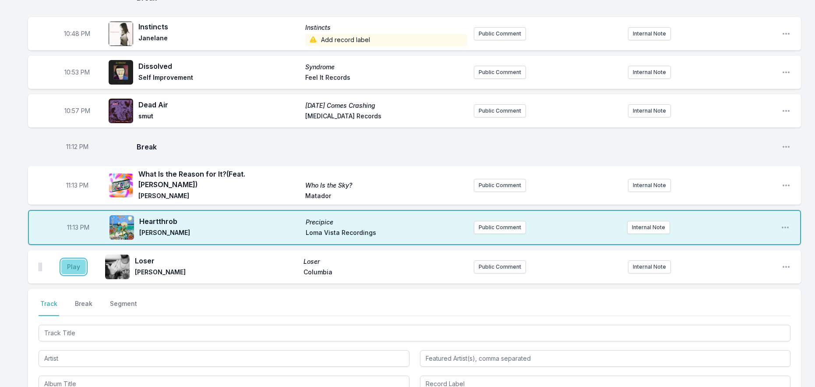
click at [78, 261] on button "Play" at bounding box center [73, 266] width 25 height 15
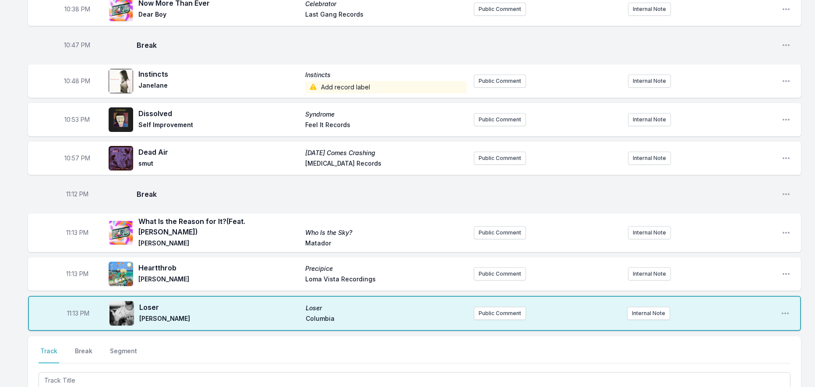
scroll to position [613, 0]
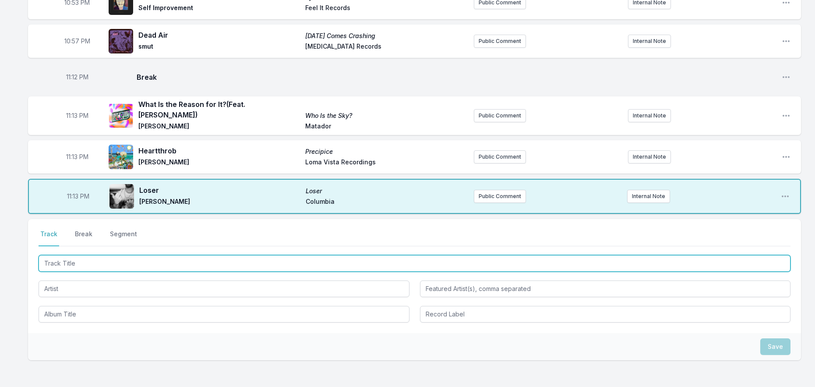
click at [154, 265] on input "Track Title" at bounding box center [415, 263] width 752 height 17
type input "Wait for us"
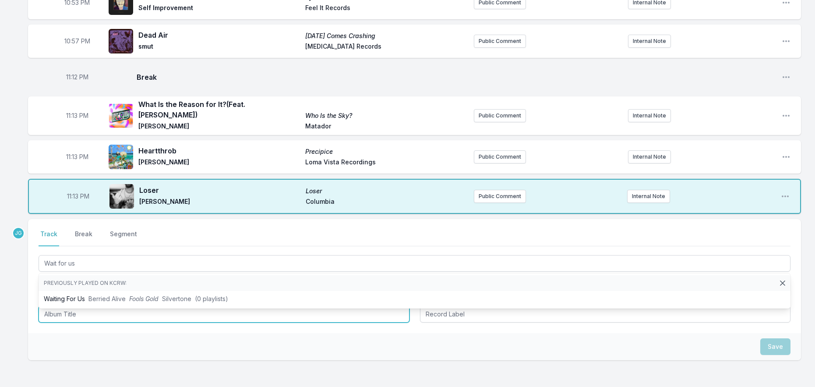
click at [76, 318] on input "Album Title" at bounding box center [224, 314] width 371 height 17
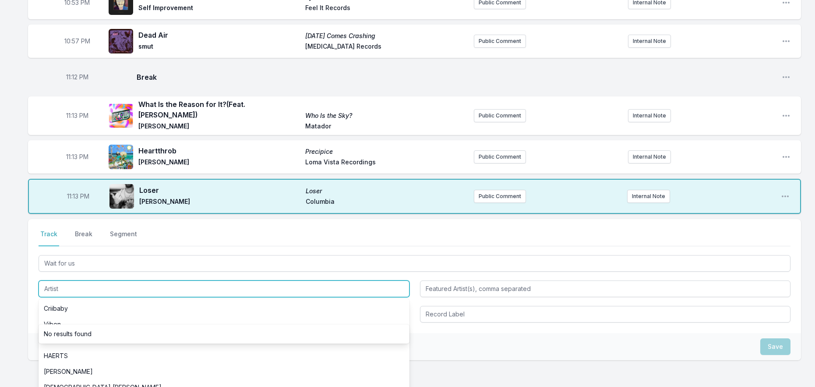
click at [70, 287] on input "Artist" at bounding box center [224, 288] width 371 height 17
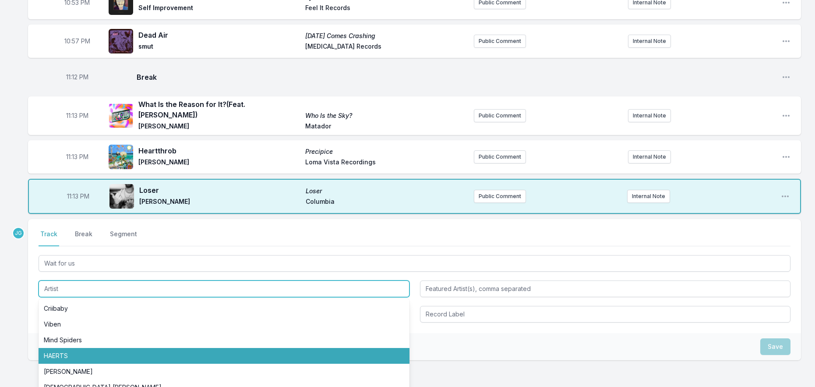
click at [62, 360] on li "HAERTS" at bounding box center [224, 356] width 371 height 16
type input "HAERTS"
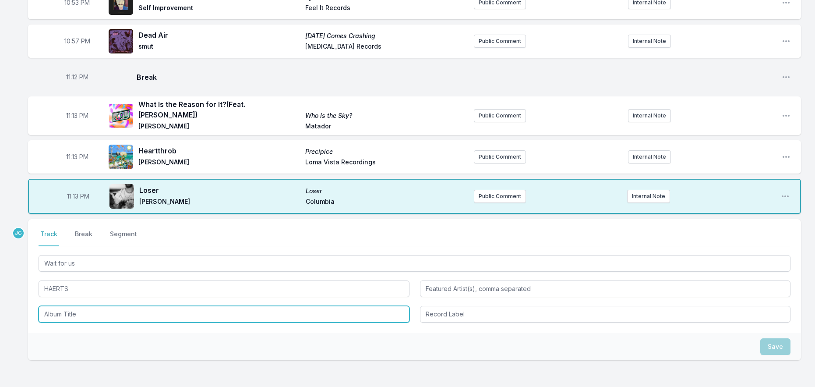
click at [57, 311] on input "Album Title" at bounding box center [224, 314] width 371 height 17
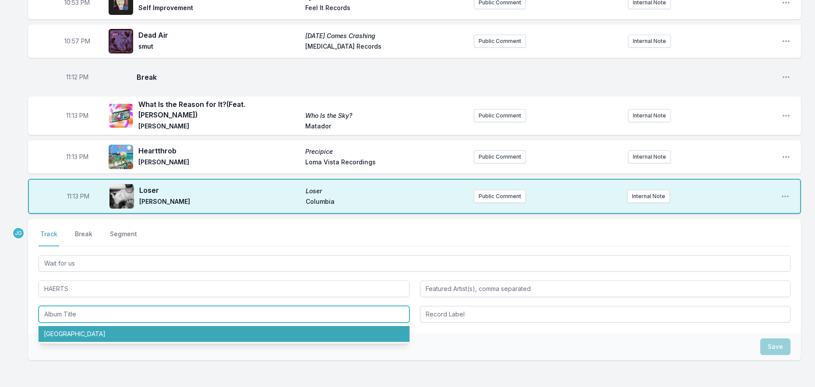
click at [68, 334] on li "Laguna Road" at bounding box center [224, 334] width 371 height 16
type input "Laguna Road"
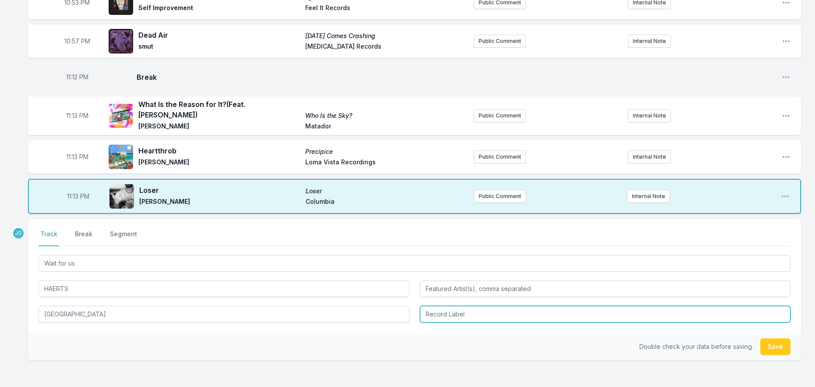
click at [441, 314] on input "Record Label" at bounding box center [605, 314] width 371 height 17
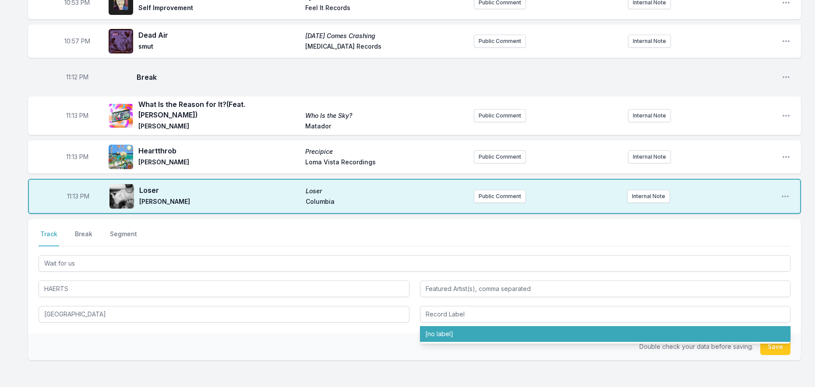
click at [449, 342] on ul "[no label]" at bounding box center [605, 333] width 371 height 19
click at [450, 334] on li "[no label]" at bounding box center [605, 334] width 371 height 16
type input "[no label]"
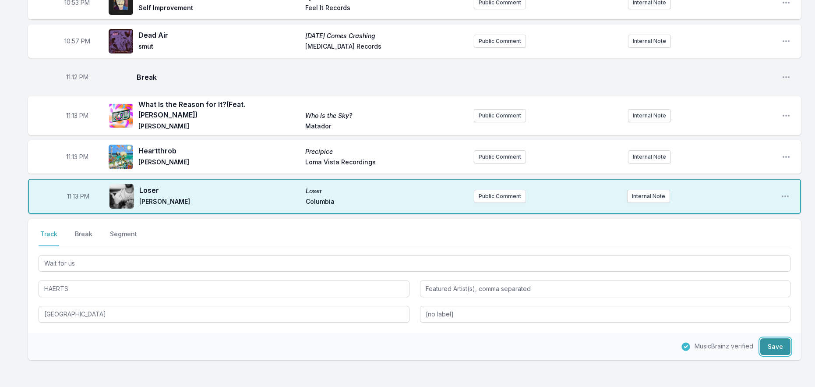
click at [771, 346] on button "Save" at bounding box center [775, 346] width 30 height 17
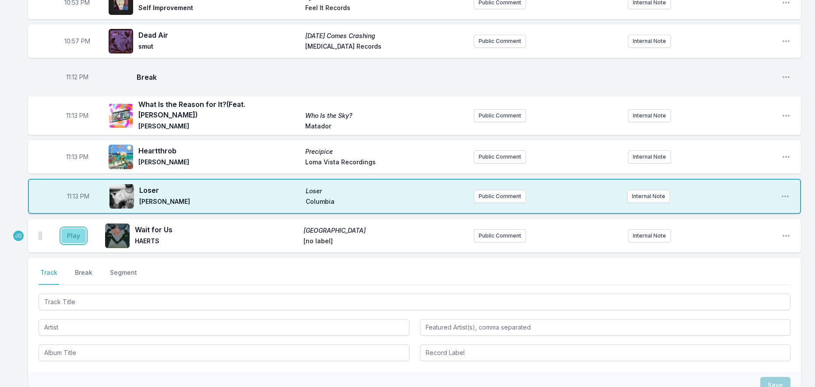
click at [71, 235] on button "Play" at bounding box center [73, 235] width 25 height 15
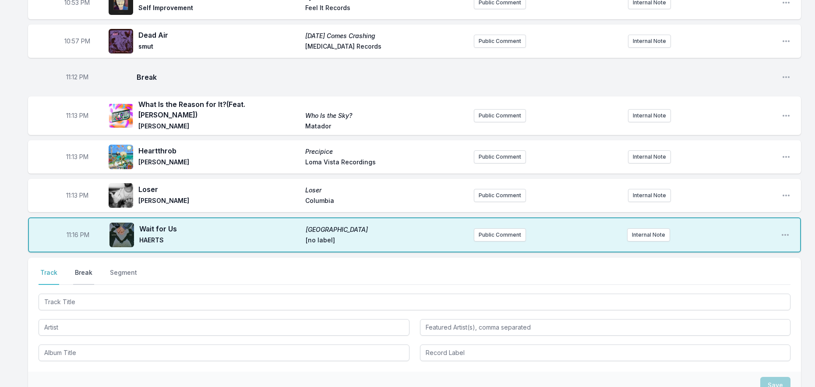
click at [89, 272] on div "Select a tab Track Break Segment Track Break Segment" at bounding box center [414, 315] width 773 height 114
click at [88, 273] on button "Break" at bounding box center [83, 276] width 21 height 17
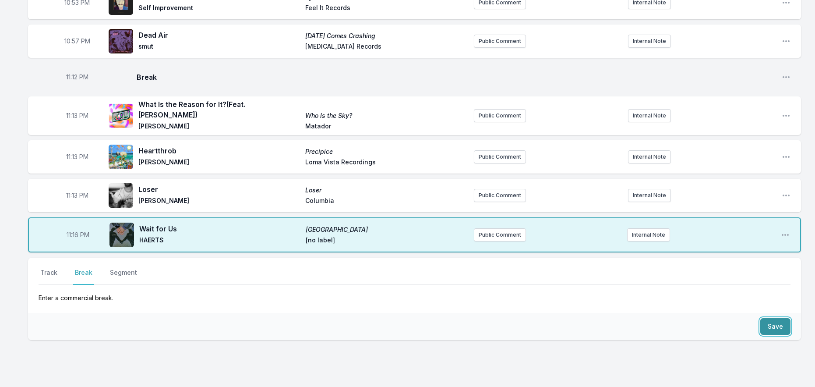
drag, startPoint x: 778, startPoint y: 325, endPoint x: 739, endPoint y: 325, distance: 39.9
click at [778, 325] on button "Save" at bounding box center [775, 326] width 30 height 17
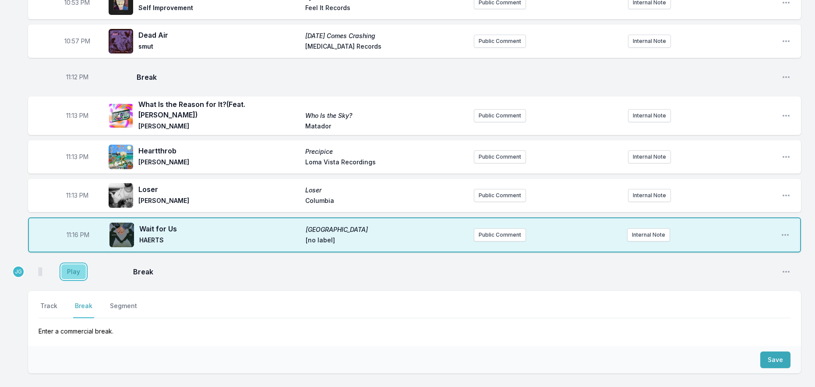
click at [70, 267] on button "Play" at bounding box center [73, 271] width 25 height 15
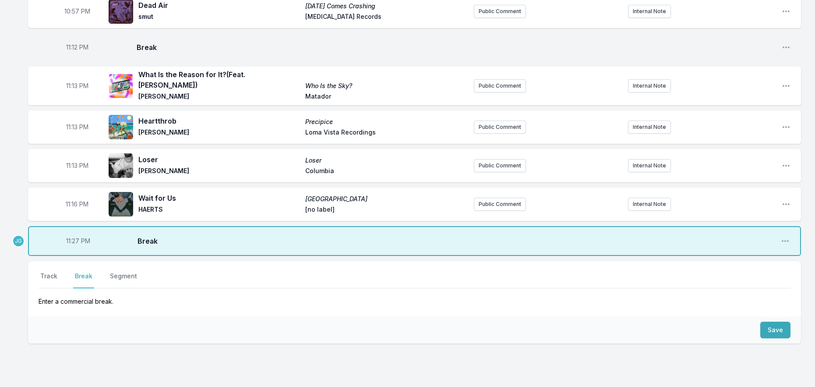
scroll to position [684, 0]
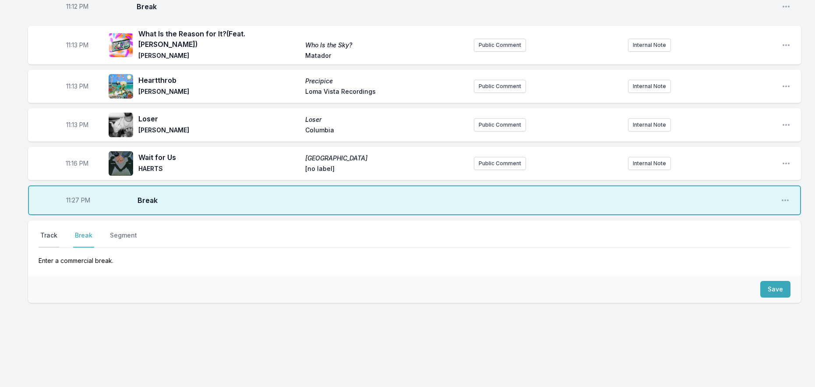
click at [46, 237] on button "Track" at bounding box center [49, 239] width 21 height 17
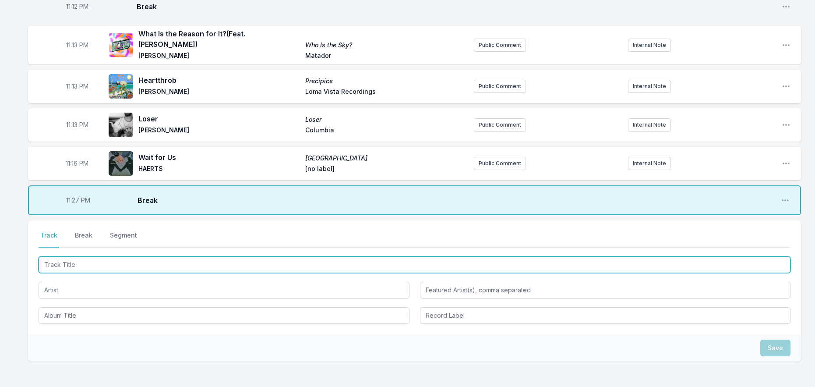
click at [62, 260] on input "Track Title" at bounding box center [415, 264] width 752 height 17
type input "Bad Indian"
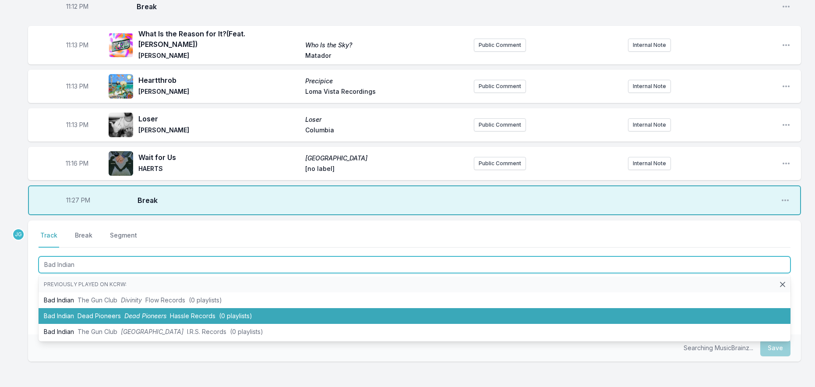
click at [60, 318] on li "Bad Indian Dead Pioneers Dead Pioneers Hassle Records (0 playlists)" at bounding box center [415, 316] width 752 height 16
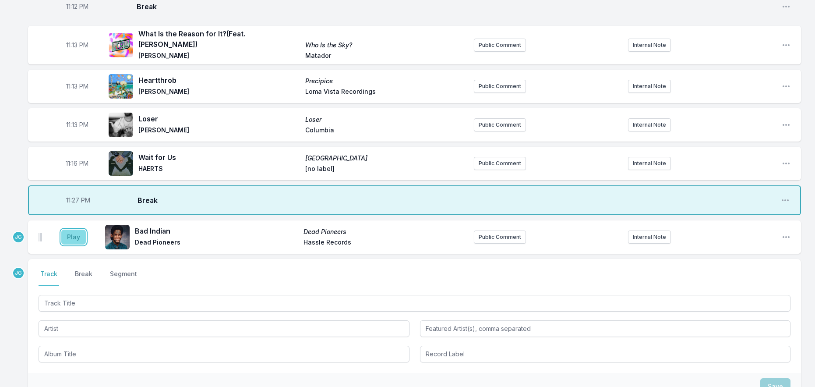
click at [73, 242] on button "Play" at bounding box center [73, 237] width 25 height 15
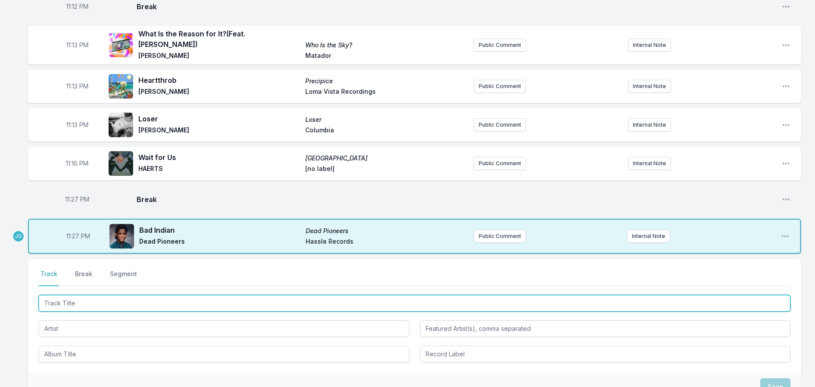
click at [68, 300] on input "Track Title" at bounding box center [415, 303] width 752 height 17
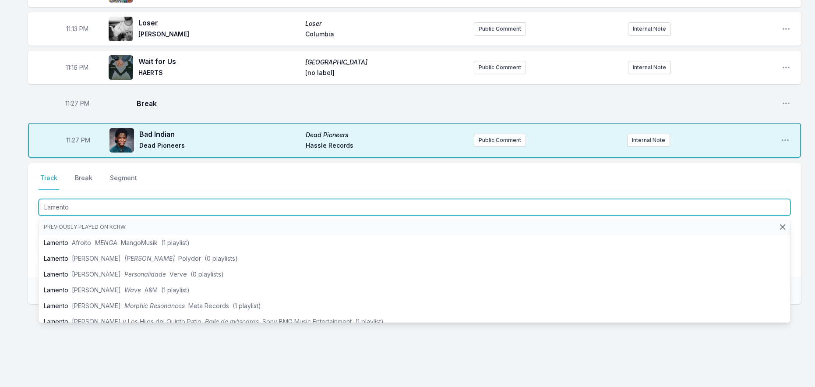
scroll to position [781, 0]
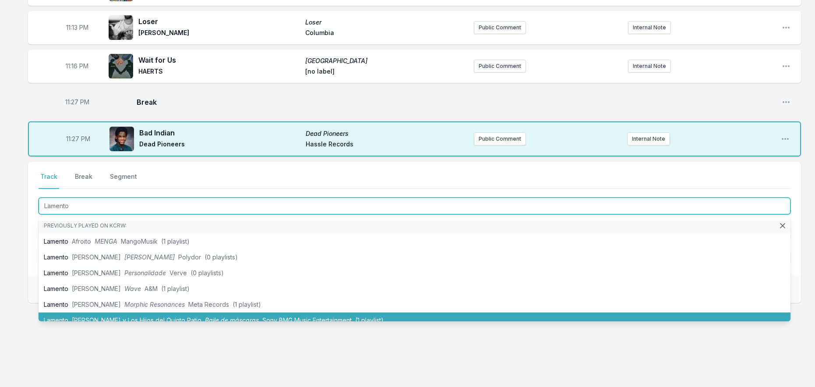
type input "Lamento"
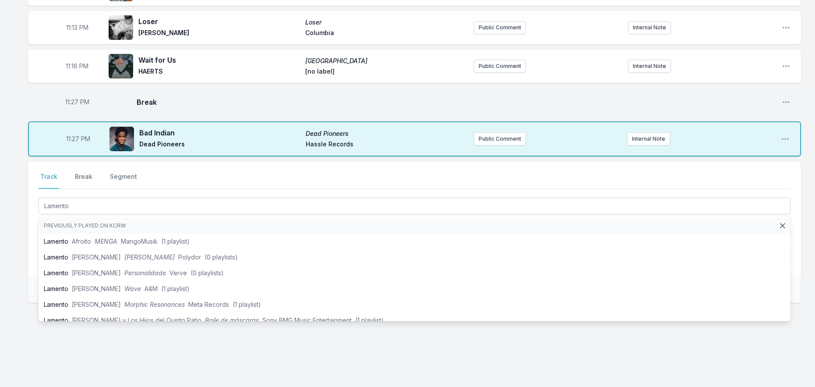
click at [57, 323] on div "Select a tab Track Break Segment Track Break Segment Lamento Previously played …" at bounding box center [414, 260] width 773 height 197
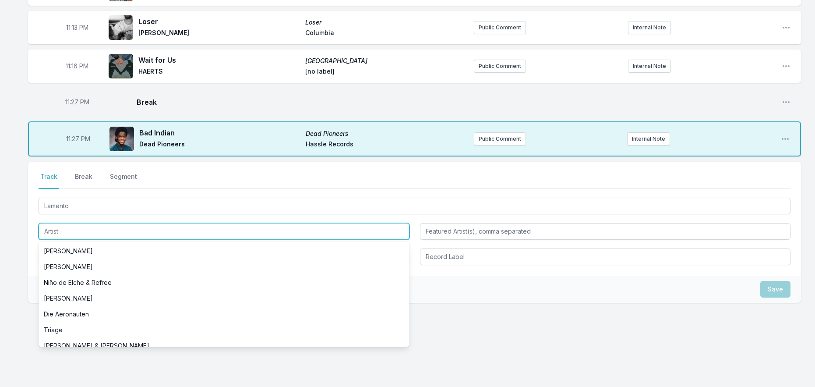
click at [46, 234] on input "Artist" at bounding box center [224, 231] width 371 height 17
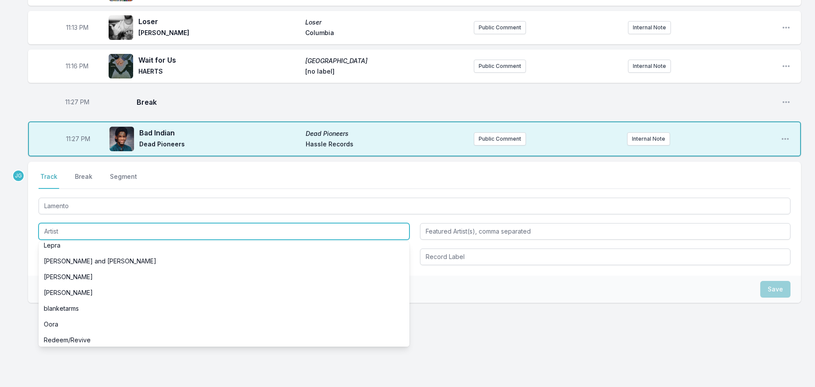
scroll to position [263, 0]
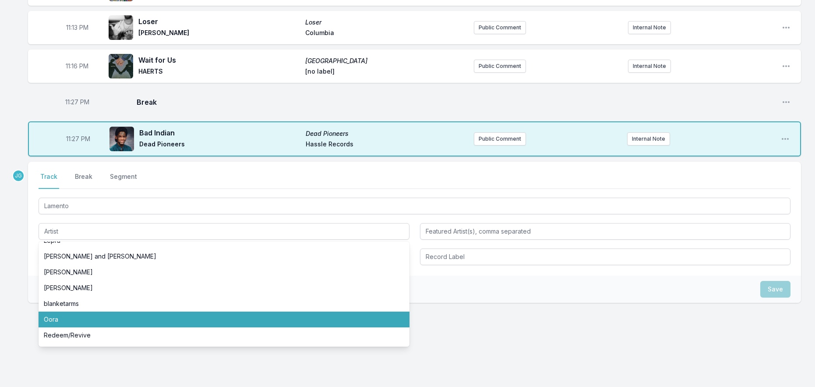
click at [34, 287] on div "Save" at bounding box center [414, 289] width 773 height 27
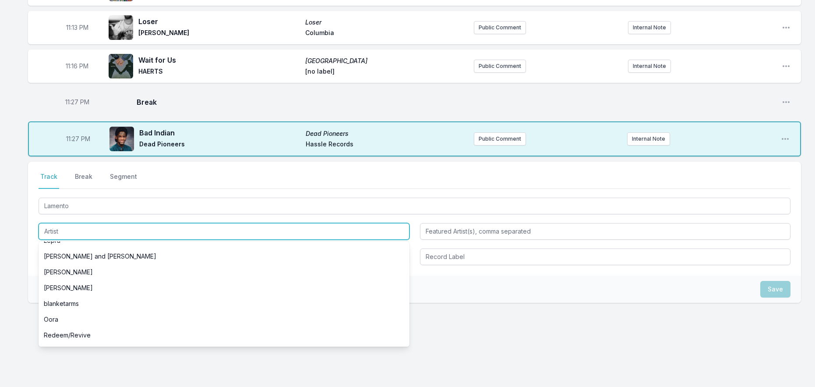
click at [61, 230] on input "Artist" at bounding box center [224, 231] width 371 height 17
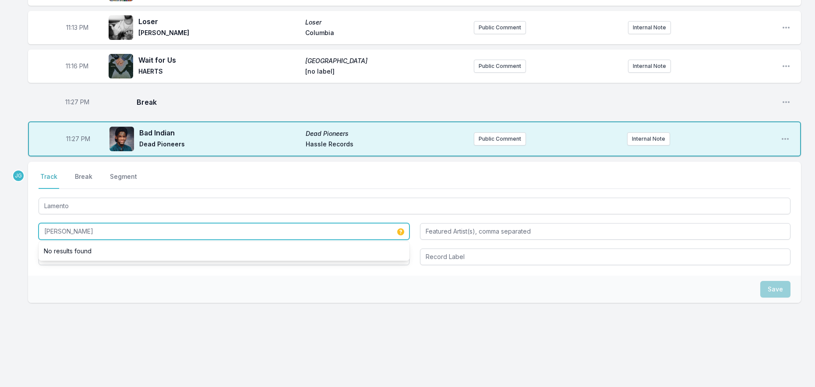
type input "Maldita Vecindad"
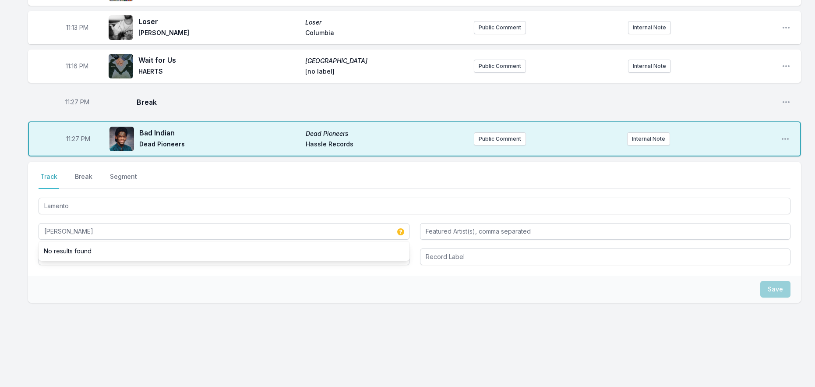
click at [35, 251] on div "Select a tab Track Break Segment Track Break Segment Lamento Maldita Vecindad N…" at bounding box center [414, 219] width 773 height 114
click at [57, 252] on input "Album Title" at bounding box center [224, 256] width 371 height 17
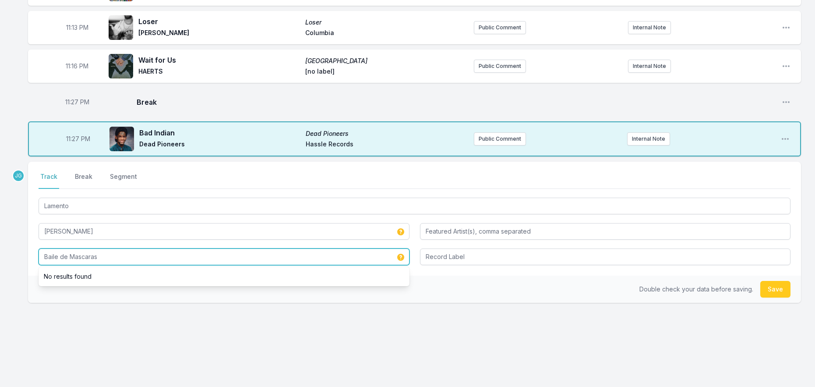
type input "Baile de Mascaras"
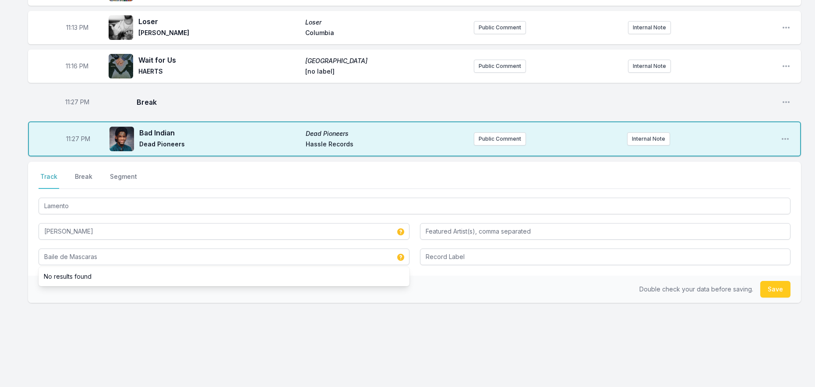
click at [156, 295] on div "Double check your data before saving. Save" at bounding box center [414, 289] width 773 height 27
click at [445, 263] on div "Select a tab Track Break Segment Track Break Segment Lamento Maldita Vecindad B…" at bounding box center [414, 219] width 773 height 114
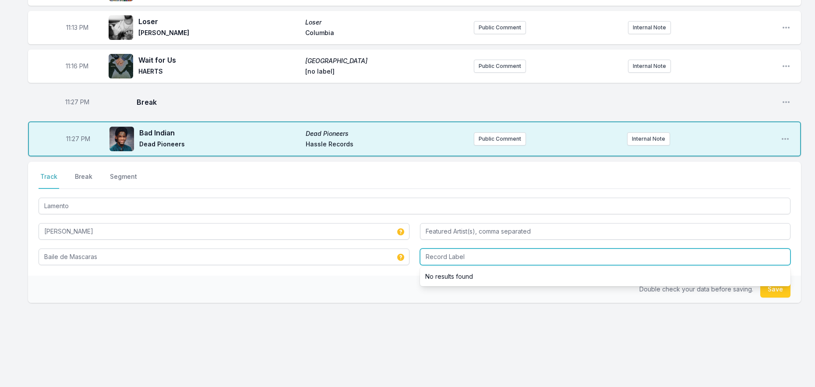
click at [443, 258] on input "Record Label" at bounding box center [605, 256] width 371 height 17
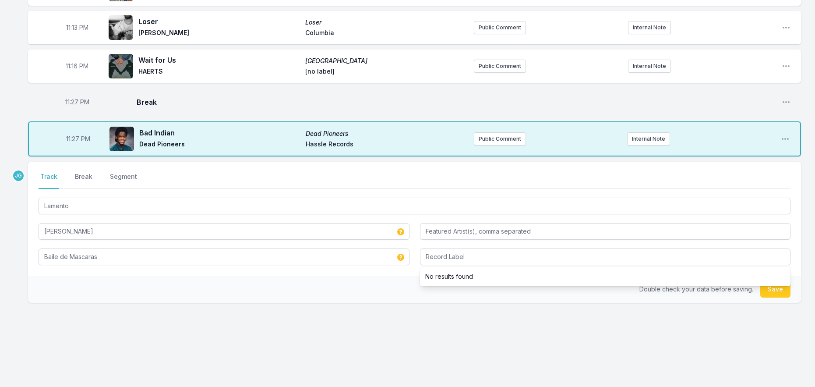
click at [403, 281] on div "Double check your data before saving. Save" at bounding box center [414, 289] width 773 height 27
click at [783, 290] on button "Save" at bounding box center [775, 289] width 30 height 17
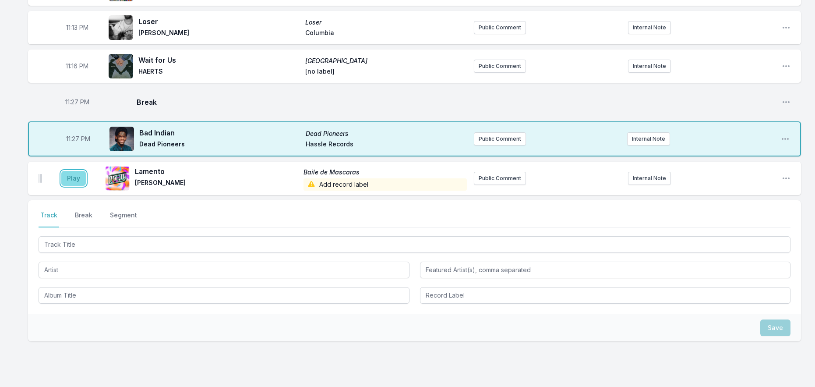
click at [74, 178] on button "Play" at bounding box center [73, 178] width 25 height 15
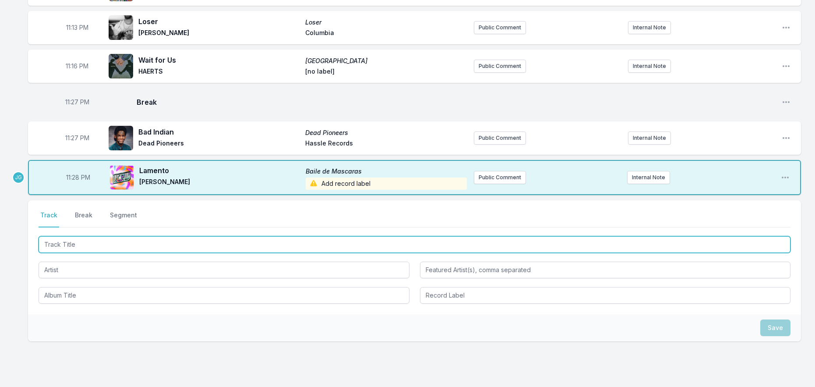
click at [84, 241] on input "Track Title" at bounding box center [415, 244] width 752 height 17
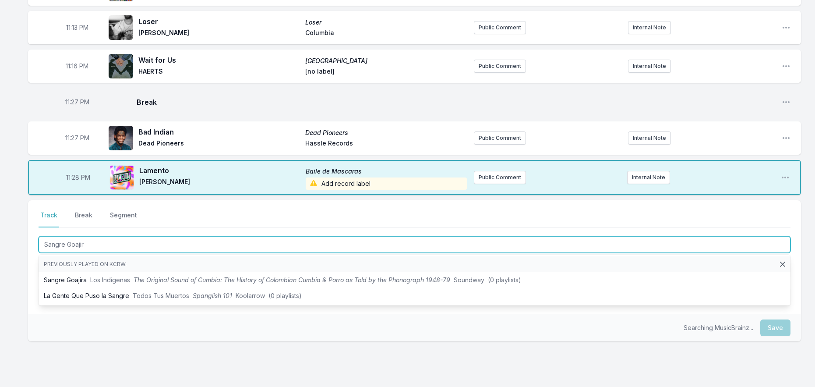
type input "Sangre Goajira"
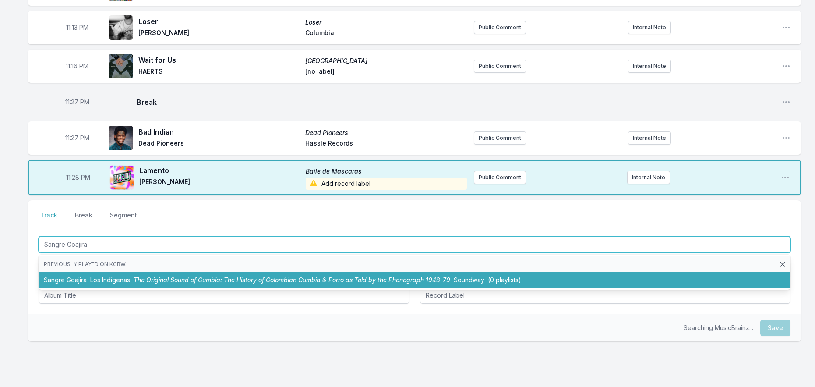
click at [93, 272] on ul "Previously played on KCRW: Sangre Goajira Los Indígenas The Original Sound of C…" at bounding box center [415, 272] width 752 height 35
click at [79, 277] on li "Sangre Goajira Los Indígenas The Original Sound of Cumbia: The History of Colom…" at bounding box center [415, 280] width 752 height 16
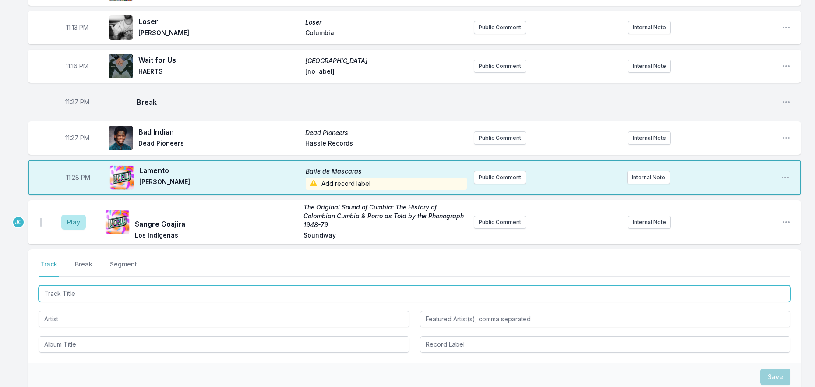
click at [74, 294] on input "Track Title" at bounding box center [415, 293] width 752 height 17
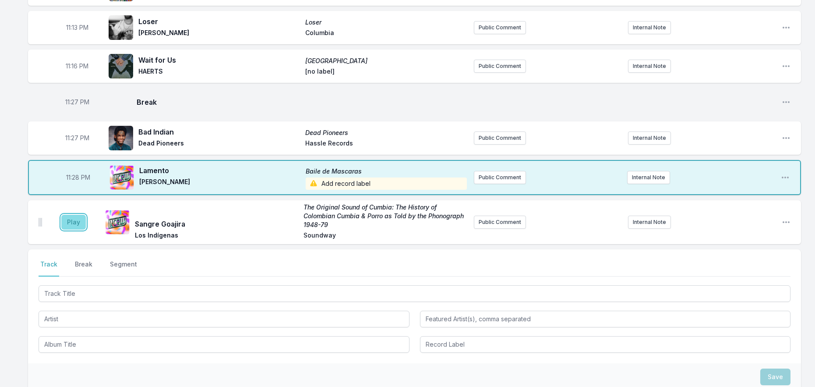
click at [77, 225] on button "Play" at bounding box center [73, 222] width 25 height 15
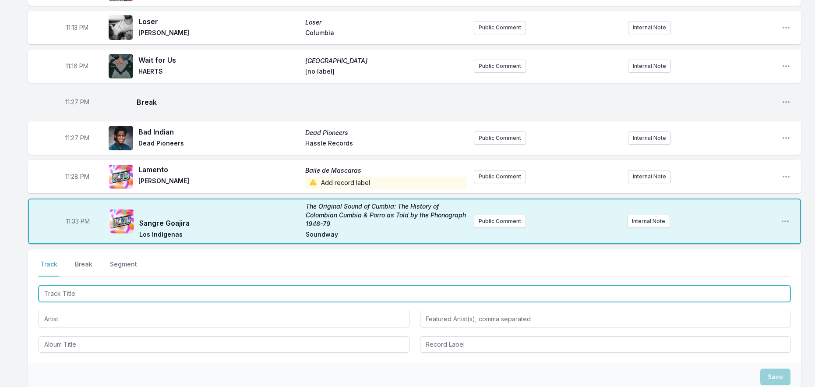
click at [96, 292] on input "Track Title" at bounding box center [415, 293] width 752 height 17
type input "Cheran"
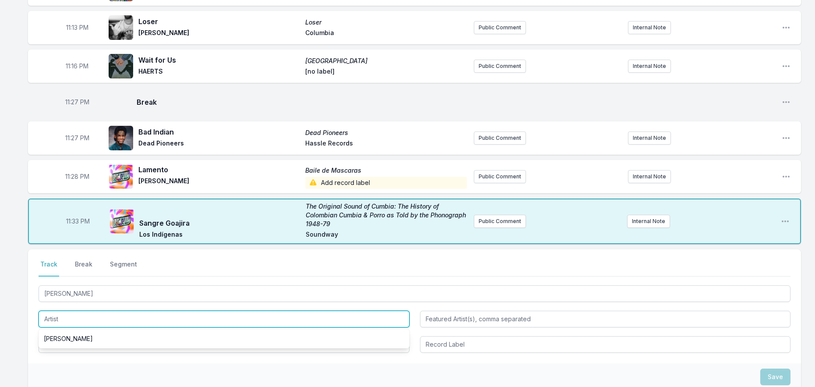
click at [50, 323] on input "Artist" at bounding box center [224, 319] width 371 height 17
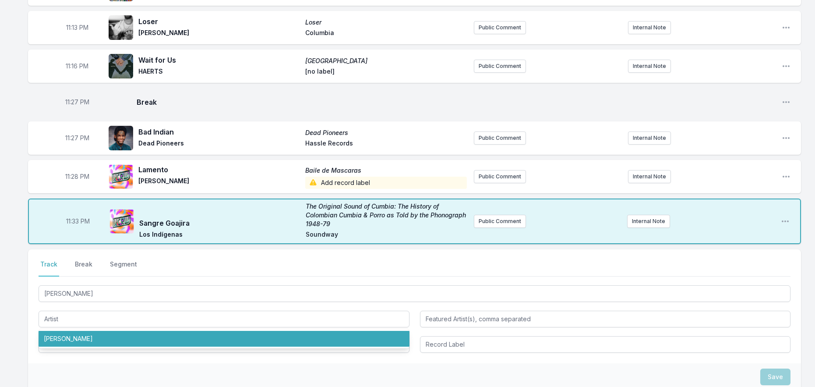
drag, startPoint x: 6, startPoint y: 355, endPoint x: 16, endPoint y: 354, distance: 9.7
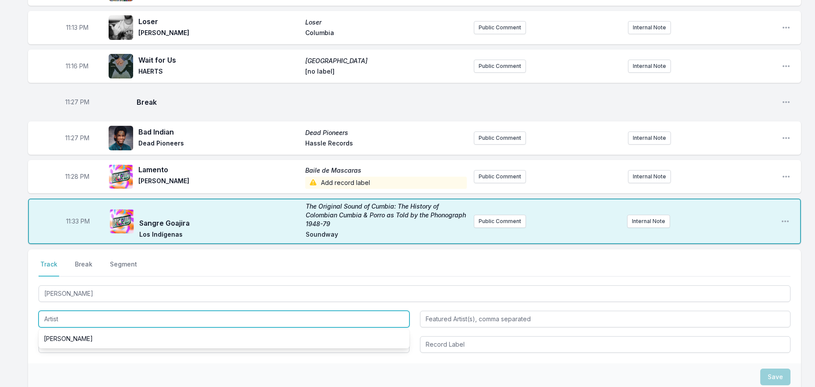
click at [56, 319] on input "Artist" at bounding box center [224, 319] width 371 height 17
type input "Hector Guerra"
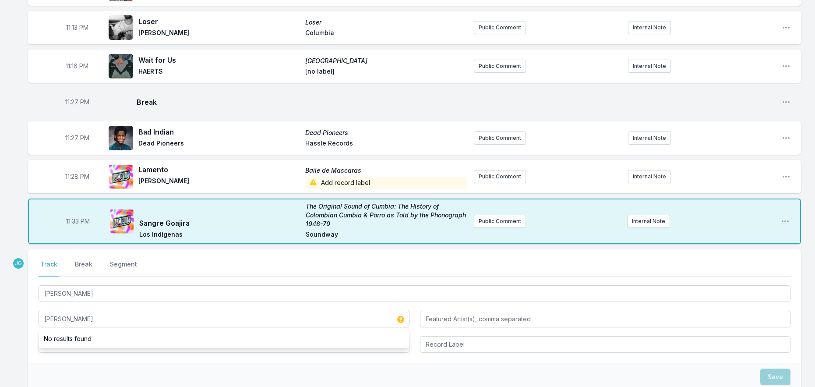
click at [41, 354] on div "Select a tab Track Break Segment Track Break Segment Cheran Hector Guerra No re…" at bounding box center [414, 306] width 773 height 114
click at [68, 346] on input "Album Title" at bounding box center [224, 344] width 371 height 17
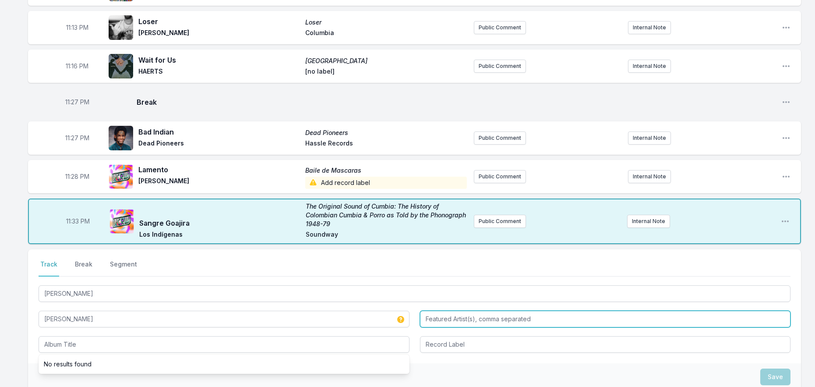
click at [491, 315] on input "Featured Artist(s), comma separated" at bounding box center [605, 319] width 371 height 17
type input "Cafe Tacvba, Maldita Vecindad"
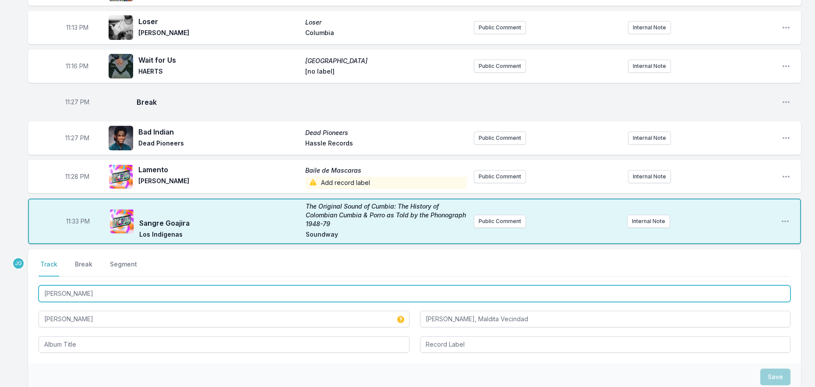
click at [191, 288] on input "Cheran" at bounding box center [415, 293] width 752 height 17
type input "Cheran Keri"
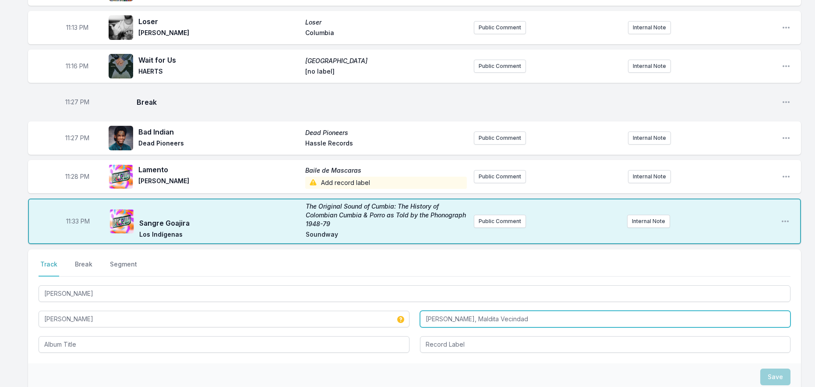
drag, startPoint x: 533, startPoint y: 318, endPoint x: 392, endPoint y: 299, distance: 141.4
click at [392, 299] on div "Cheran Keri Hector Guerra Cafe Tacvba, Maldita Vecindad" at bounding box center [415, 317] width 752 height 69
type input "Ruben Albarran, Roco Pachukote, Lengualerta, Hueso"
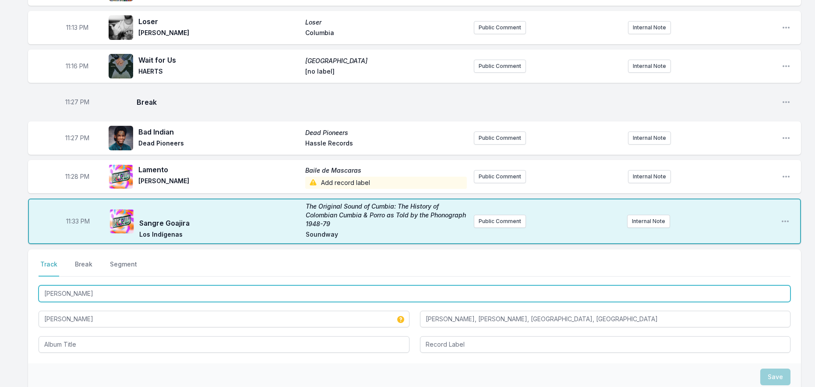
drag, startPoint x: 89, startPoint y: 297, endPoint x: 25, endPoint y: 296, distance: 64.0
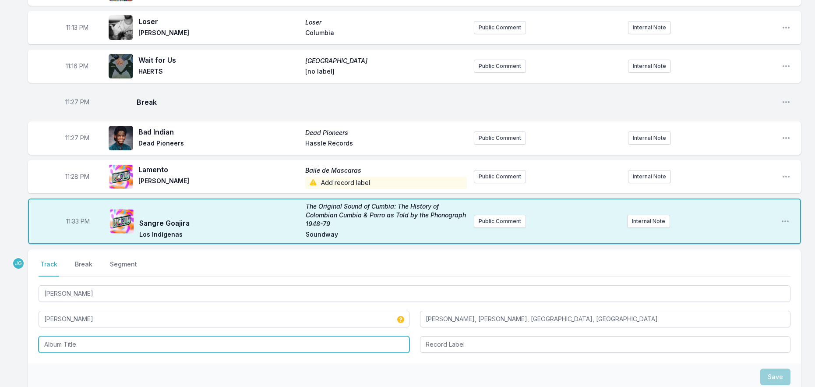
click at [74, 343] on input "Album Title" at bounding box center [224, 344] width 371 height 17
paste input "Cheran Keri"
type input "Cheran Keri"
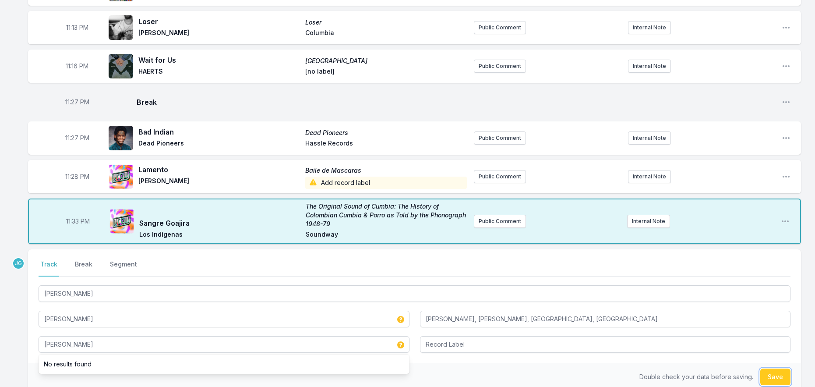
click at [777, 378] on button "Save" at bounding box center [775, 376] width 30 height 17
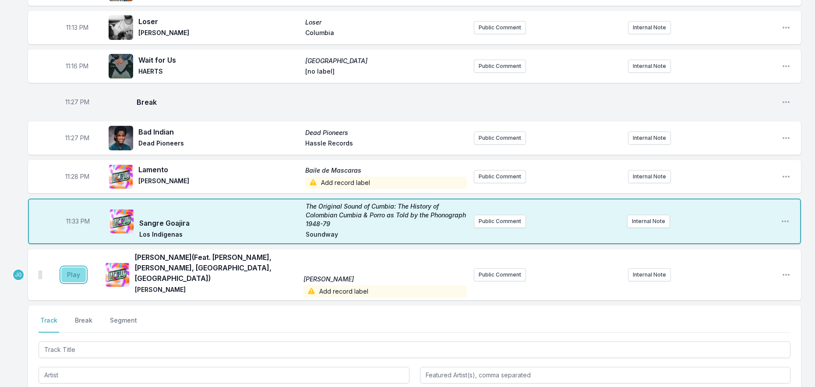
click at [72, 275] on button "Play" at bounding box center [73, 274] width 25 height 15
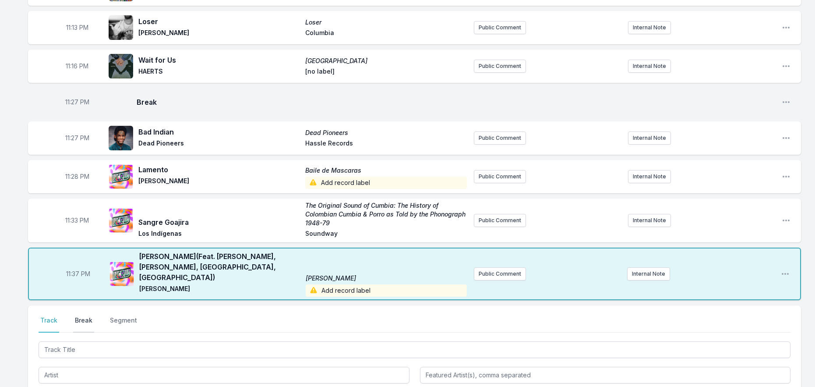
click at [89, 317] on button "Break" at bounding box center [83, 324] width 21 height 17
click at [764, 366] on button "Save" at bounding box center [775, 374] width 30 height 17
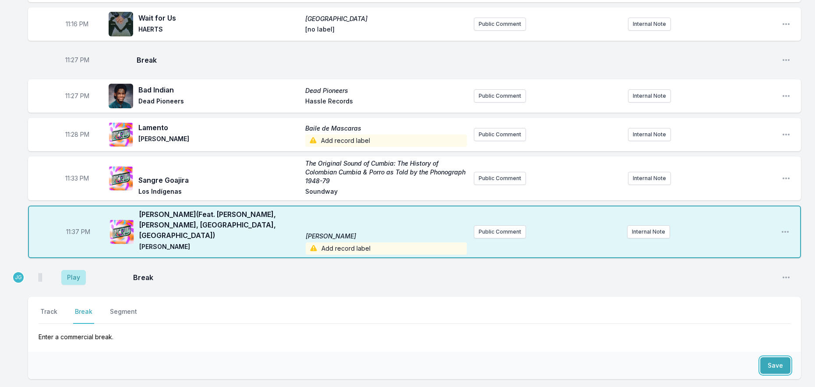
scroll to position [889, 0]
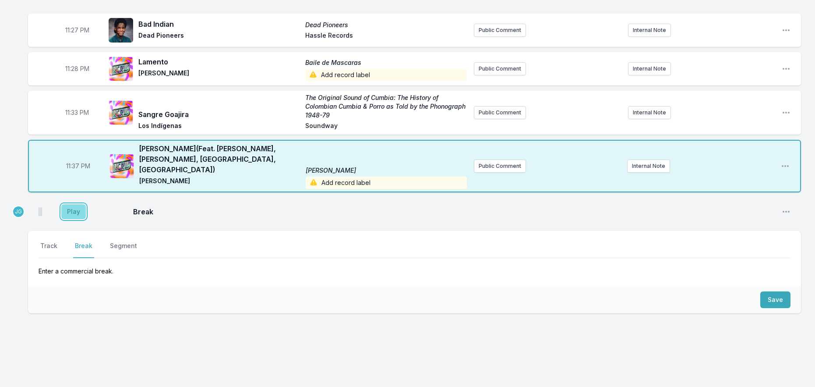
click at [78, 204] on button "Play" at bounding box center [73, 211] width 25 height 15
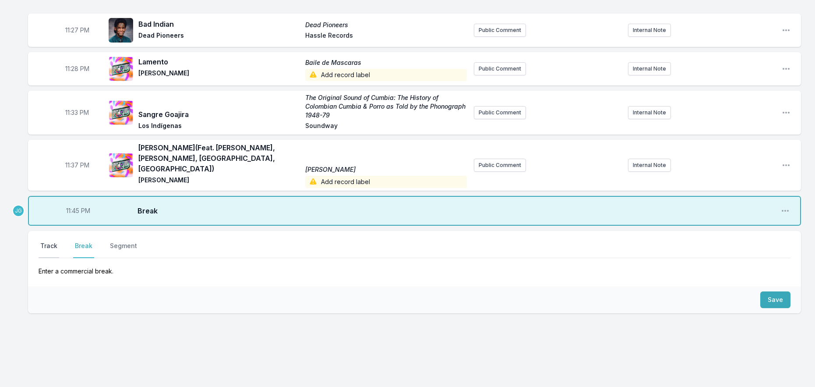
drag, startPoint x: 44, startPoint y: 240, endPoint x: 47, endPoint y: 236, distance: 4.7
click at [46, 241] on button "Track" at bounding box center [49, 249] width 21 height 17
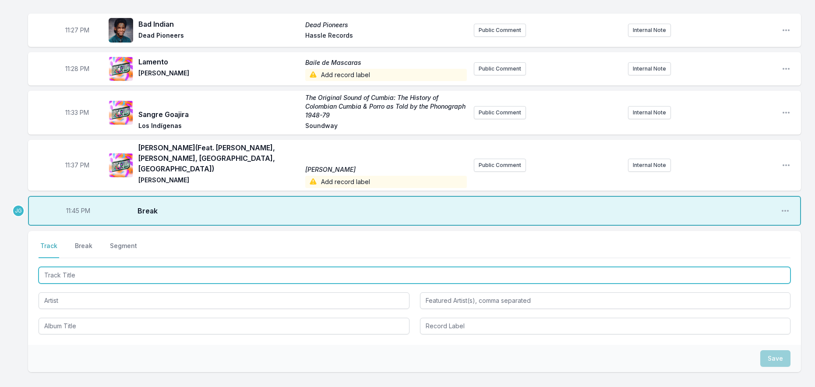
drag, startPoint x: 66, startPoint y: 269, endPoint x: 65, endPoint y: 263, distance: 5.3
click at [65, 267] on input "Track Title" at bounding box center [415, 275] width 752 height 17
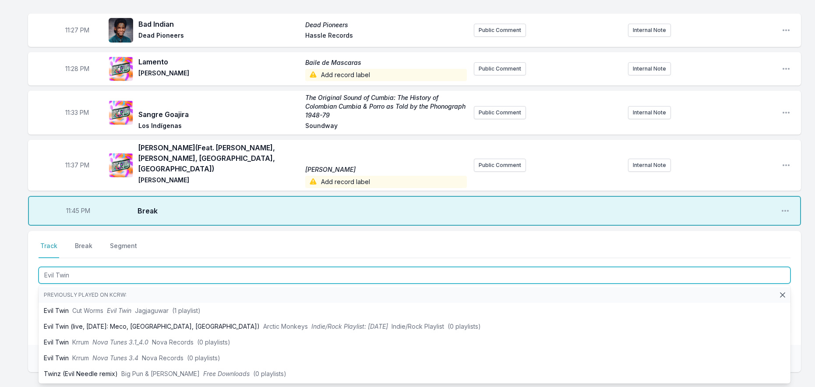
type input "Evil Twin"
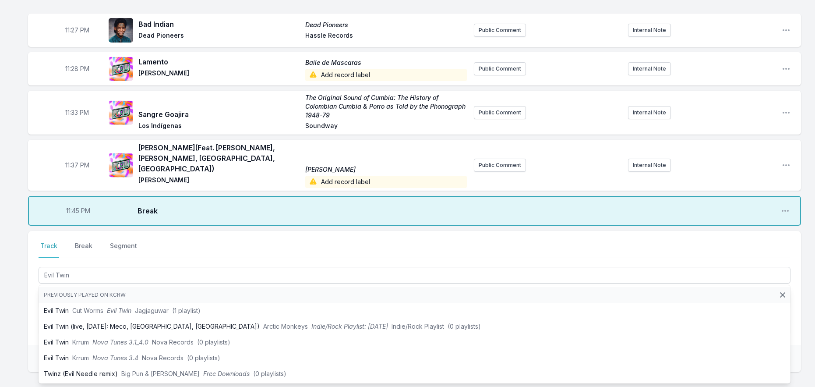
drag, startPoint x: 38, startPoint y: 294, endPoint x: 44, endPoint y: 298, distance: 6.7
click at [39, 295] on div "Select a tab Track Break Segment Track Break Segment Evil Twin Previously playe…" at bounding box center [414, 288] width 773 height 114
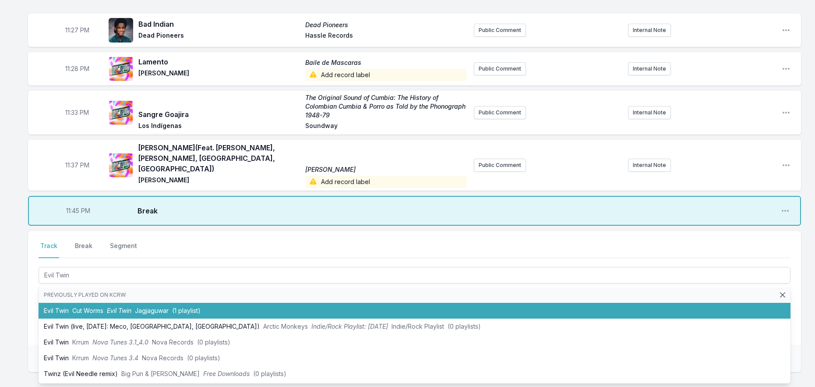
click at [45, 303] on li "Evil Twin Cut Worms Evil Twin Jagjaguwar (1 playlist)" at bounding box center [415, 311] width 752 height 16
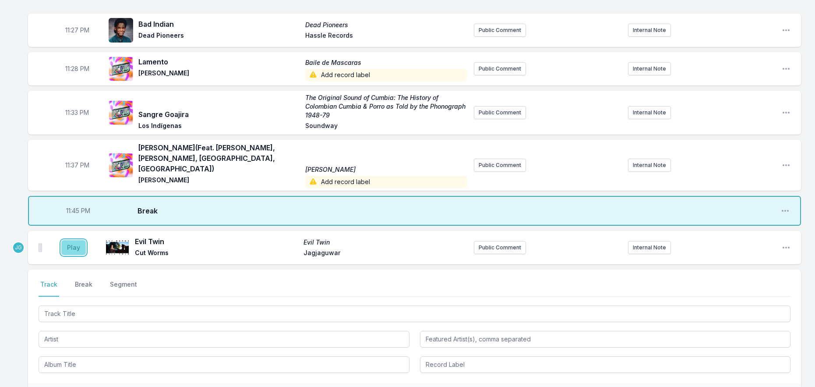
click at [79, 241] on button "Play" at bounding box center [73, 247] width 25 height 15
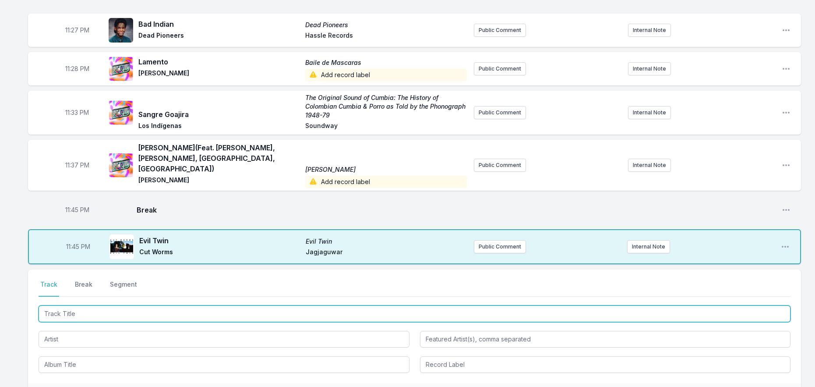
click at [91, 306] on input "Track Title" at bounding box center [415, 313] width 752 height 17
type input "Wilder Days"
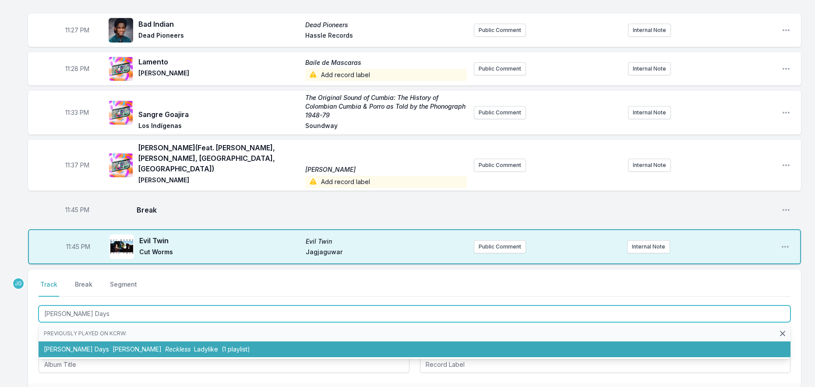
click at [113, 345] on span "Morgan Wade" at bounding box center [137, 348] width 49 height 7
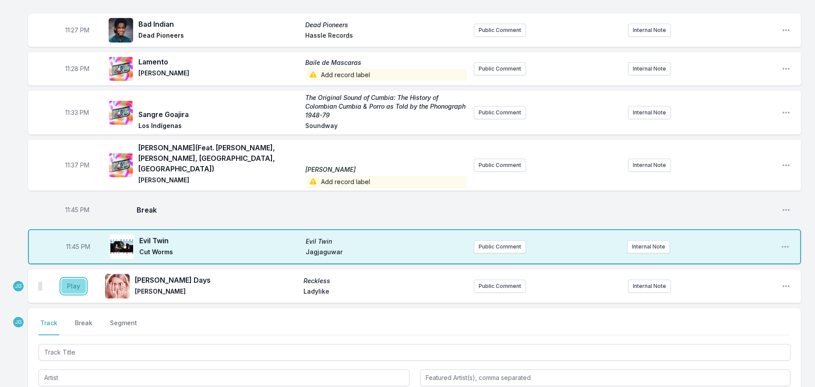
click at [74, 281] on button "Play" at bounding box center [73, 286] width 25 height 15
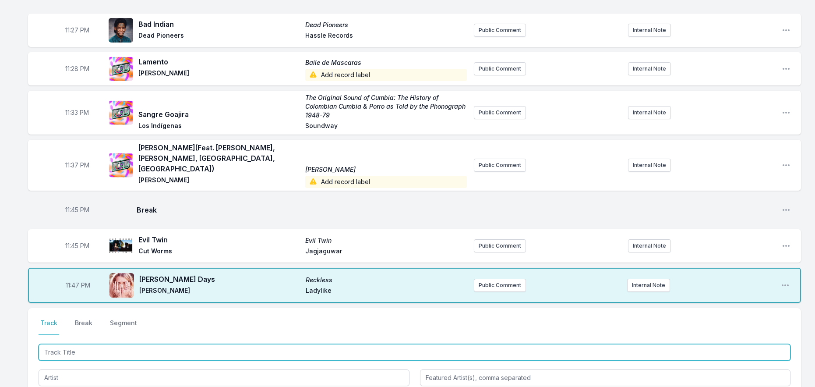
drag, startPoint x: 99, startPoint y: 349, endPoint x: 96, endPoint y: 344, distance: 5.3
click at [97, 346] on input "Track Title" at bounding box center [415, 352] width 752 height 17
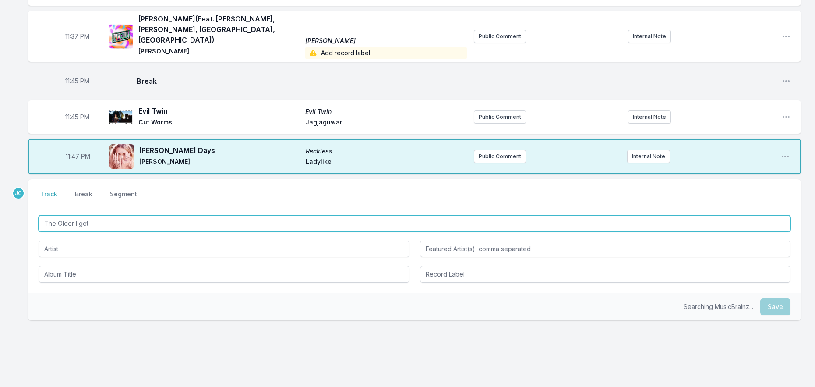
scroll to position [1020, 0]
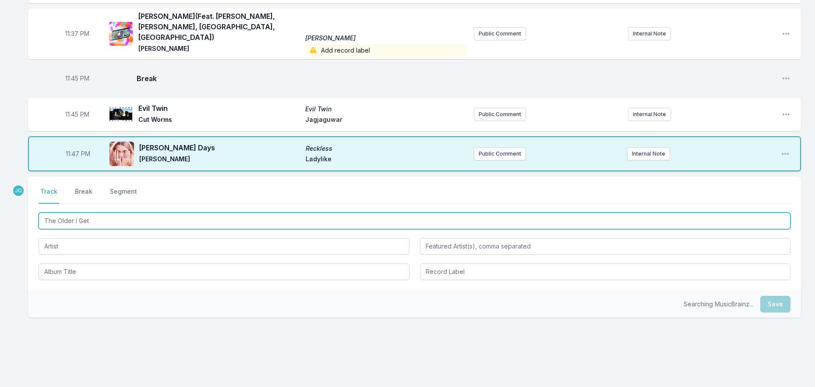
type input "The Older I Get"
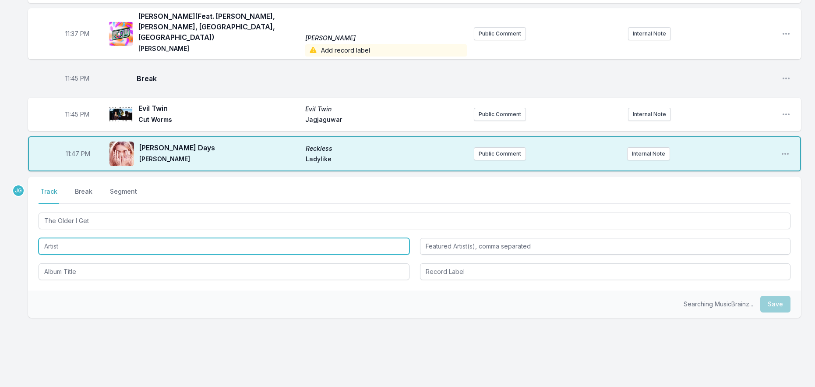
click at [56, 238] on input "Artist" at bounding box center [224, 246] width 371 height 17
type input "Bryan Andrews"
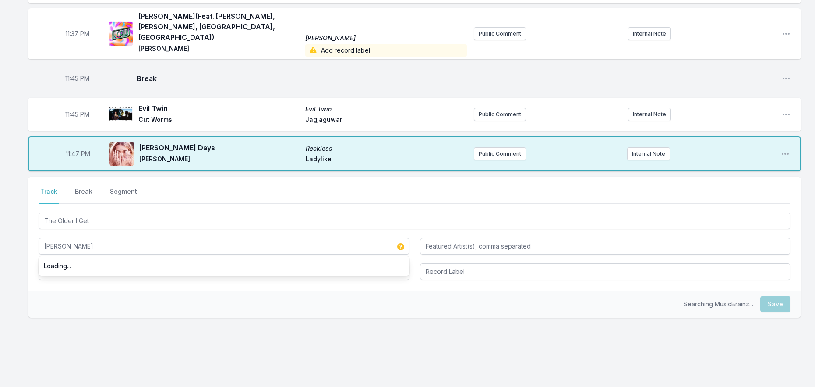
click at [69, 263] on input "Album Title" at bounding box center [224, 271] width 371 height 17
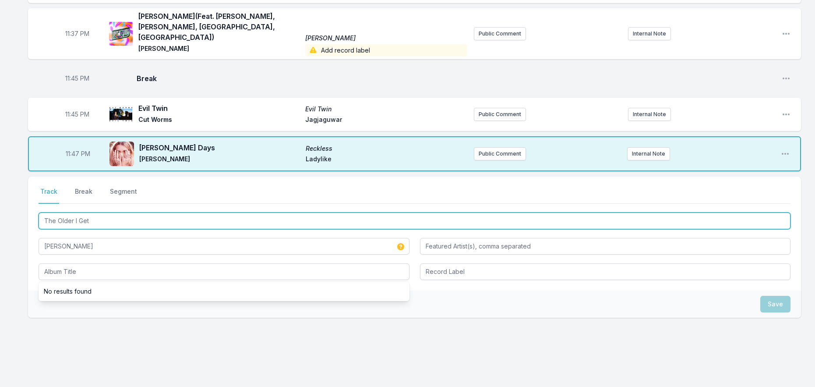
drag, startPoint x: 95, startPoint y: 209, endPoint x: 34, endPoint y: 205, distance: 60.6
click at [34, 205] on div "Select a tab Track Break Segment Track Break Segment The Older I Get Bryan Andr…" at bounding box center [414, 234] width 773 height 114
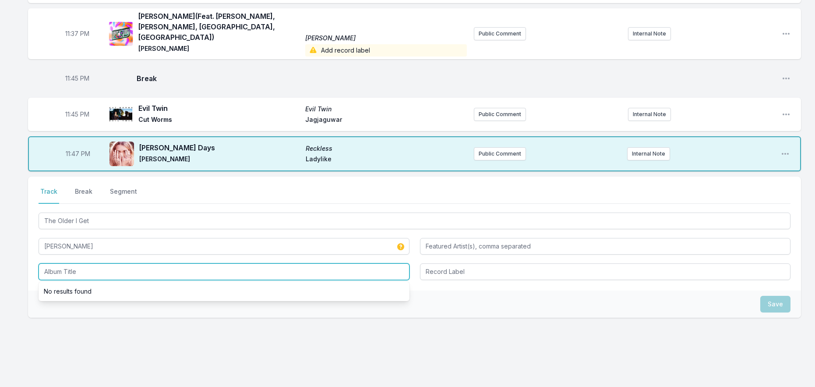
click at [58, 263] on input "Album Title" at bounding box center [224, 271] width 371 height 17
paste input "The Older I Get"
type input "The Older I Get - Single"
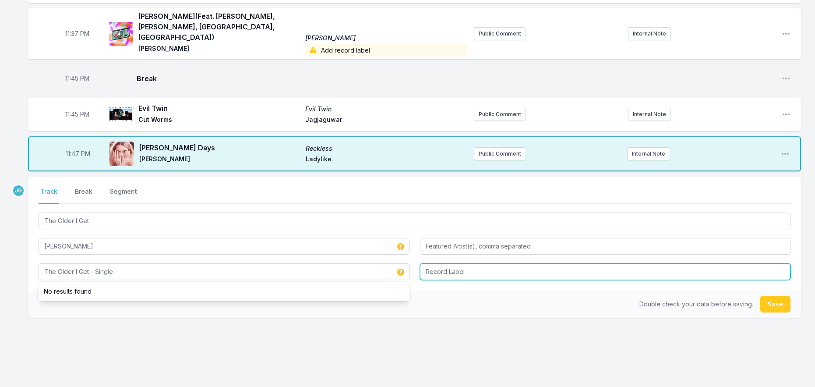
click at [429, 263] on input "Record Label" at bounding box center [605, 271] width 371 height 17
type input "Disruptor Records"
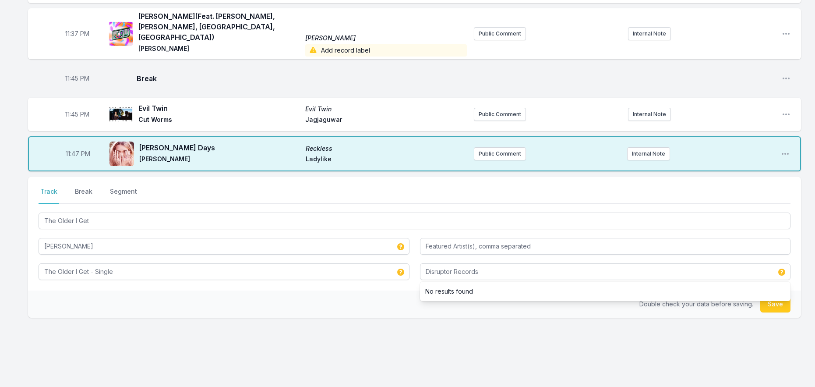
click at [382, 290] on div "Double check your data before saving. Save" at bounding box center [414, 303] width 773 height 27
click at [776, 296] on button "Save" at bounding box center [775, 304] width 30 height 17
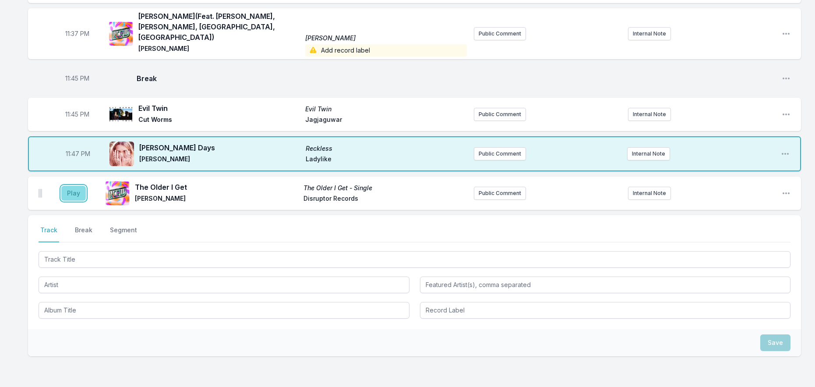
click at [73, 186] on button "Play" at bounding box center [73, 193] width 25 height 15
